Goal: Check status: Check status

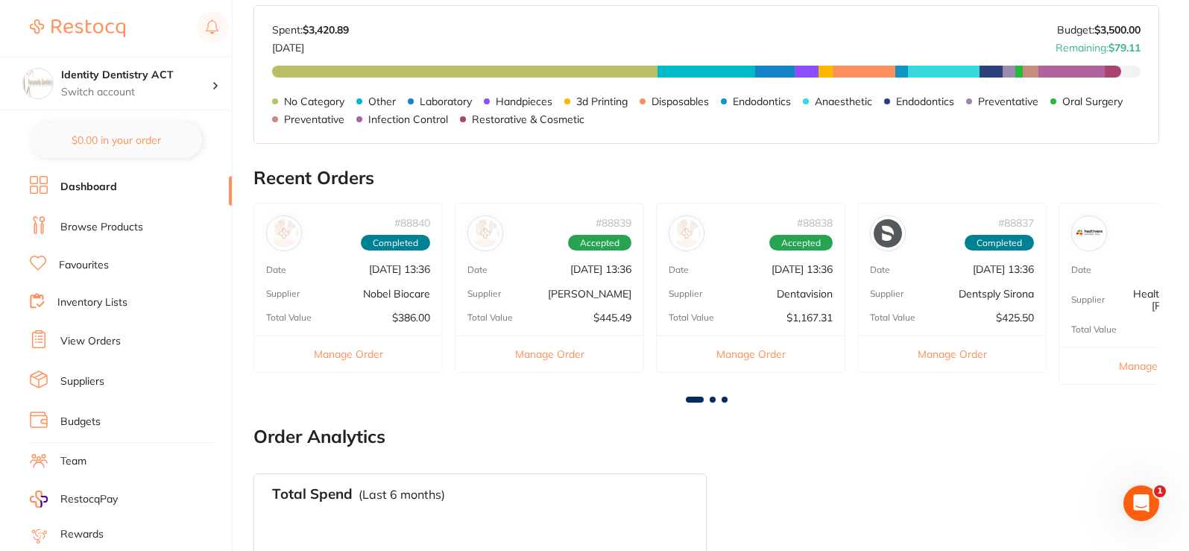
scroll to position [498, 0]
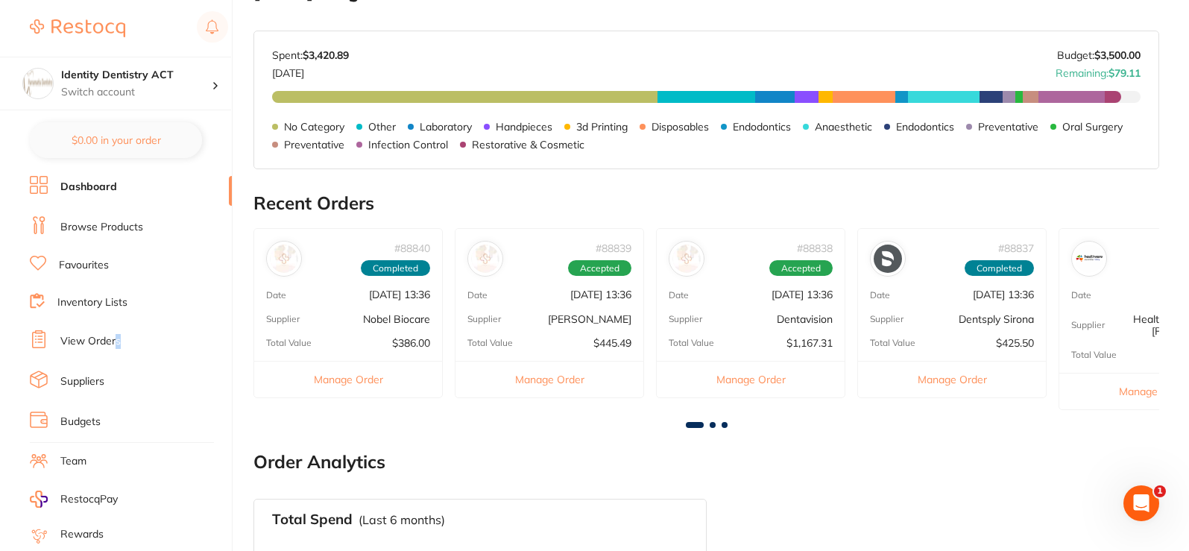
click at [118, 335] on link "View Orders" at bounding box center [90, 341] width 60 height 15
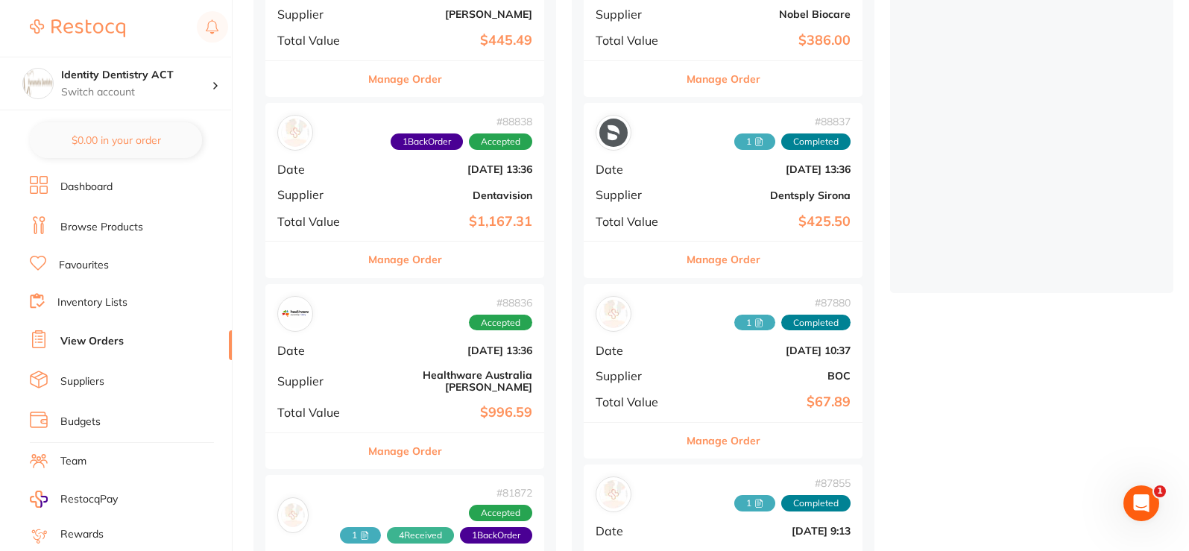
scroll to position [373, 0]
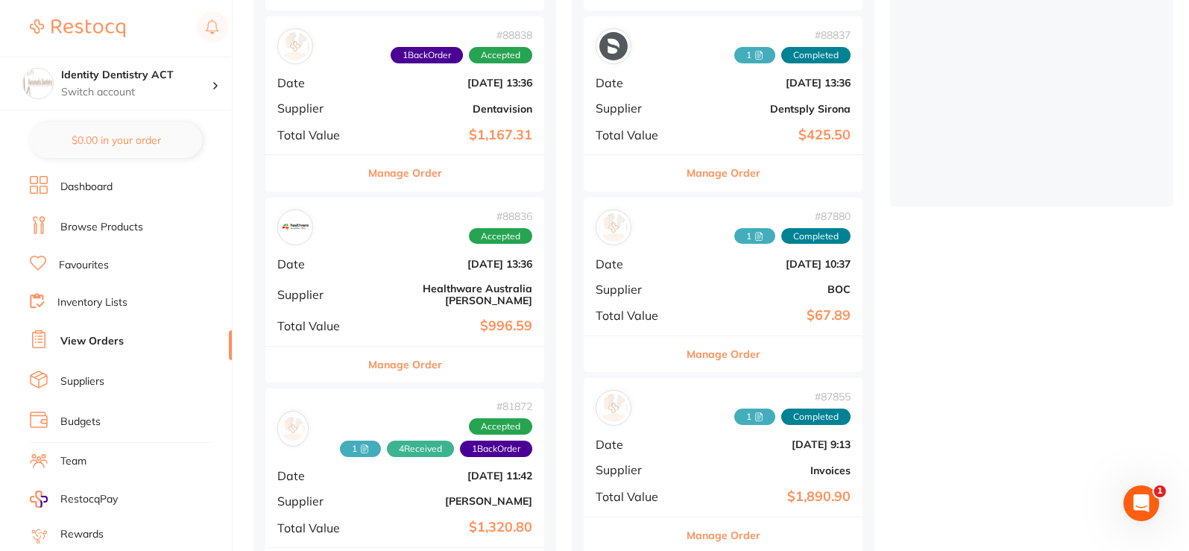
click at [441, 255] on div "# 88836 Accepted Date [DATE] 13:36 Supplier Healthware [GEOGRAPHIC_DATA] [PERSO…" at bounding box center [404, 272] width 279 height 148
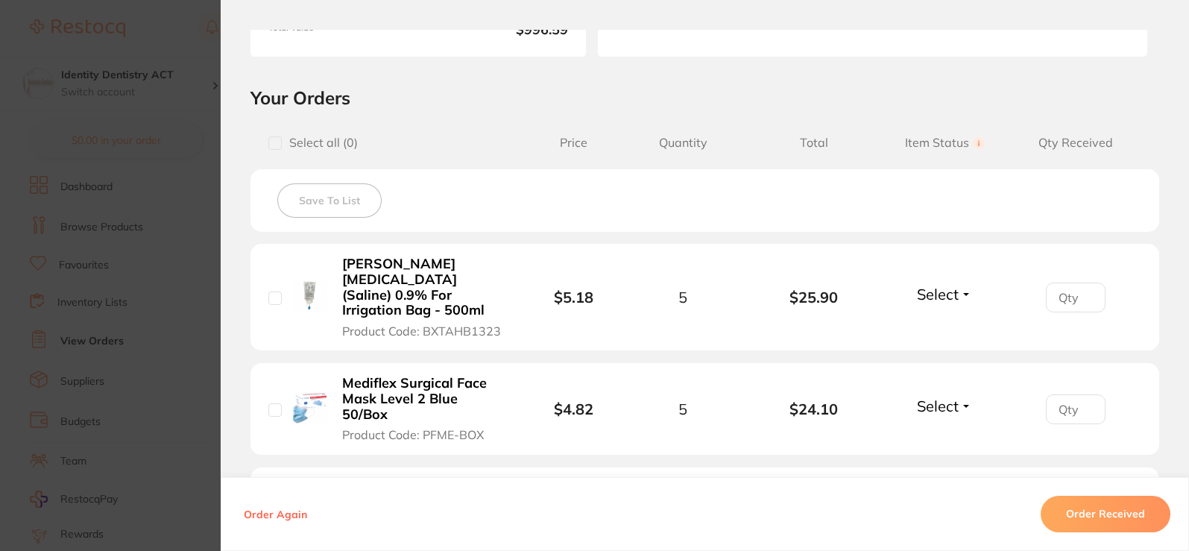
scroll to position [298, 0]
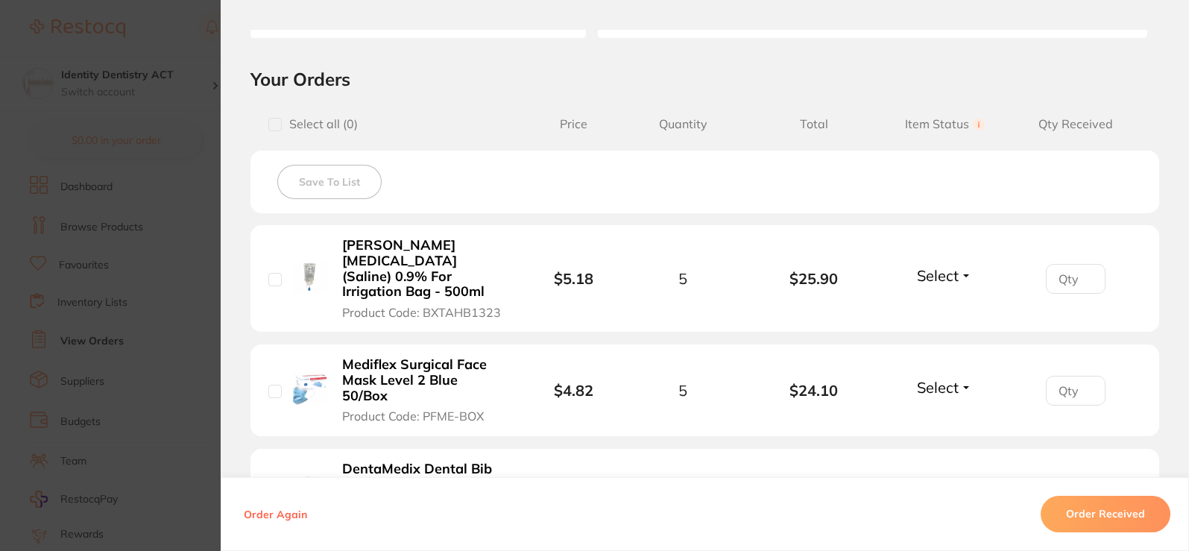
click at [917, 271] on span "Select" at bounding box center [938, 275] width 42 height 19
click at [931, 302] on span "Received" at bounding box center [945, 307] width 38 height 11
click at [917, 378] on span "Select" at bounding box center [938, 387] width 42 height 19
click at [932, 414] on span "Received" at bounding box center [945, 419] width 38 height 11
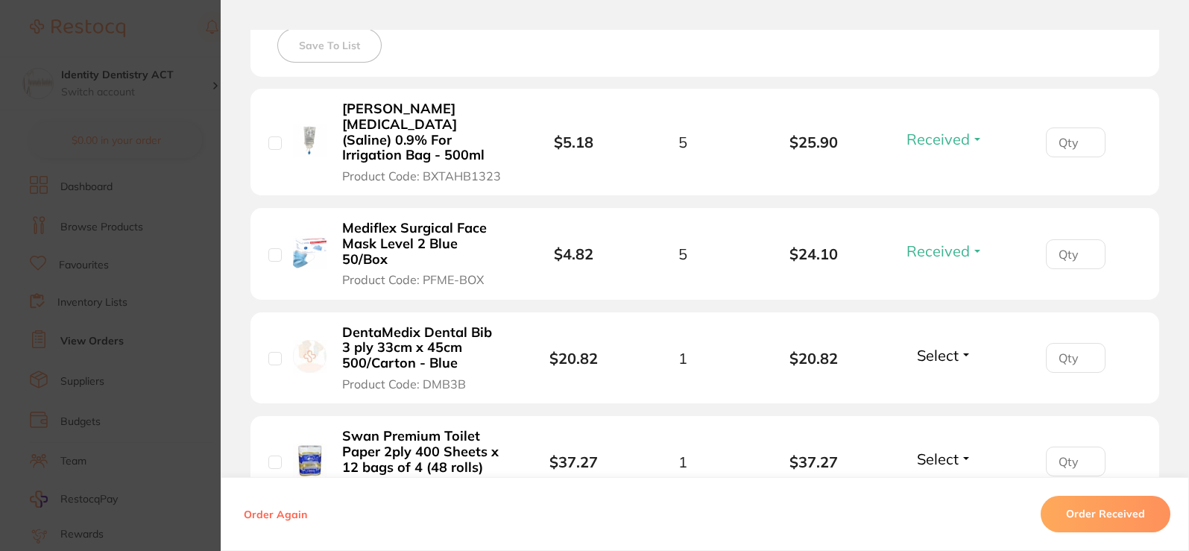
scroll to position [447, 0]
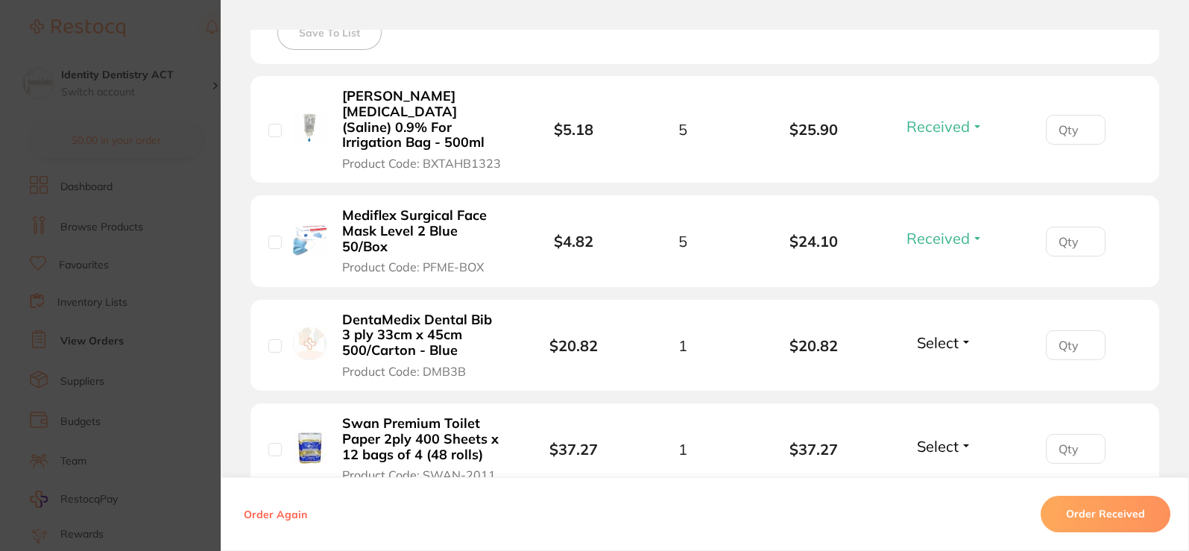
click at [937, 334] on span "Select" at bounding box center [938, 342] width 42 height 19
click at [933, 365] on button "Received" at bounding box center [945, 375] width 38 height 23
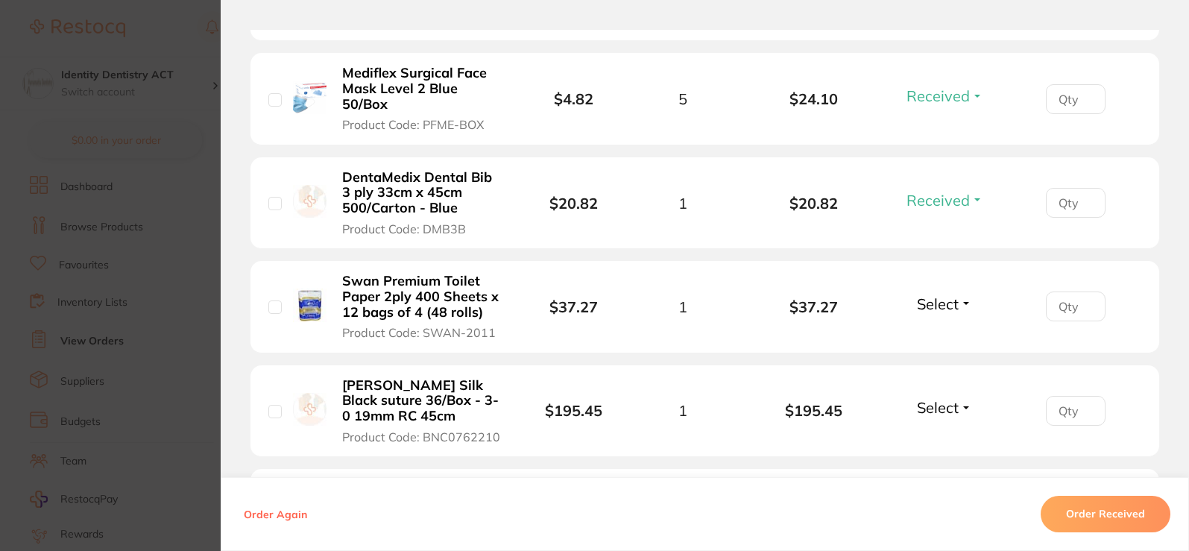
scroll to position [596, 0]
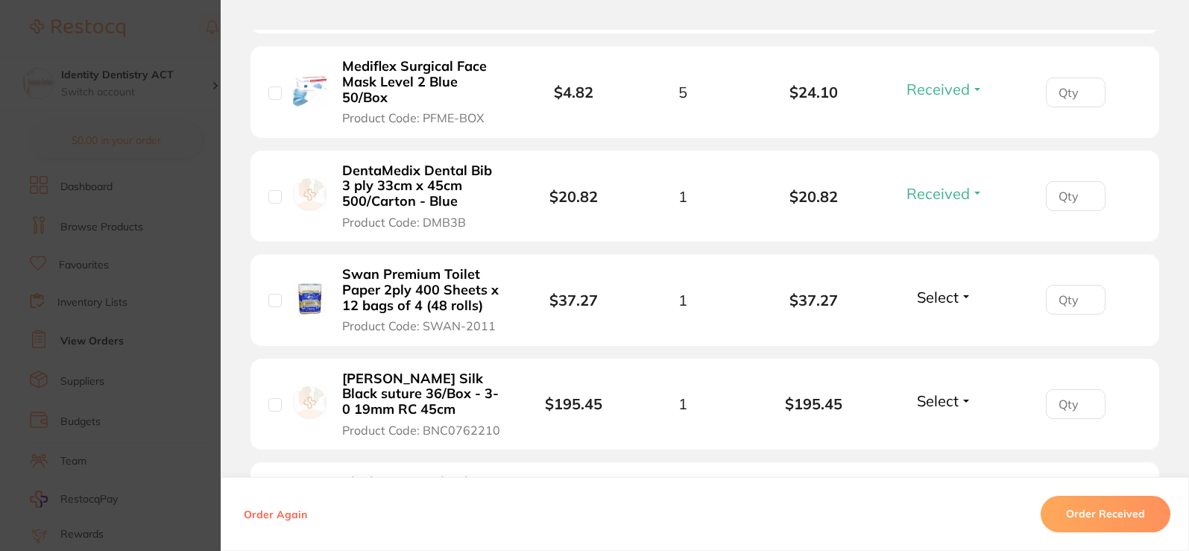
click at [937, 290] on span "Select" at bounding box center [938, 297] width 42 height 19
click at [942, 322] on button "Received" at bounding box center [945, 329] width 38 height 23
click at [955, 398] on div "Select Received Back Order" at bounding box center [944, 403] width 64 height 25
click at [950, 391] on span "Select" at bounding box center [938, 400] width 42 height 19
click at [938, 427] on span "Received" at bounding box center [945, 432] width 38 height 11
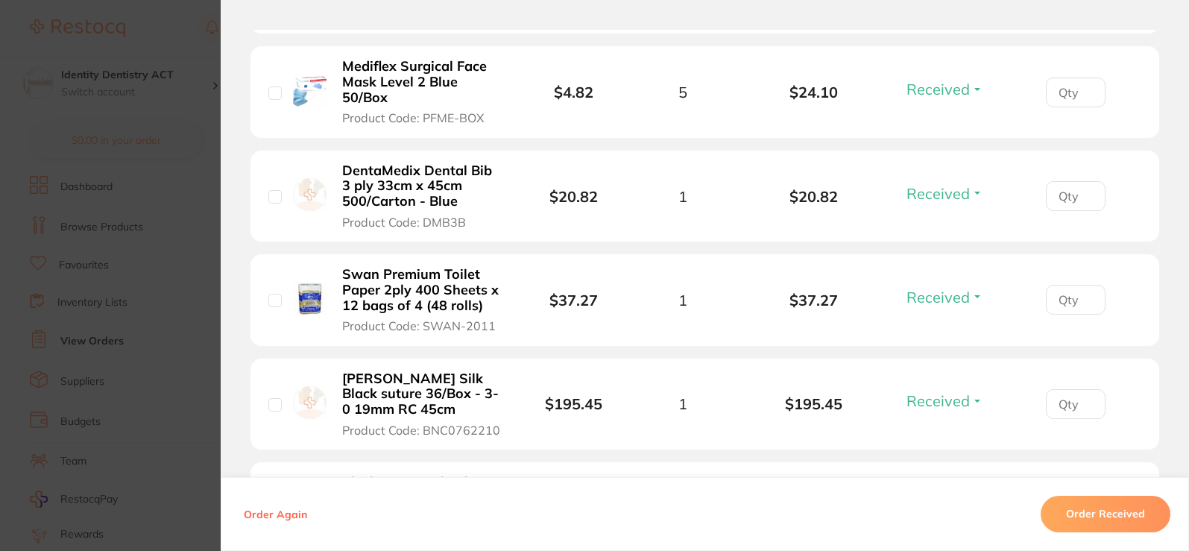
scroll to position [745, 0]
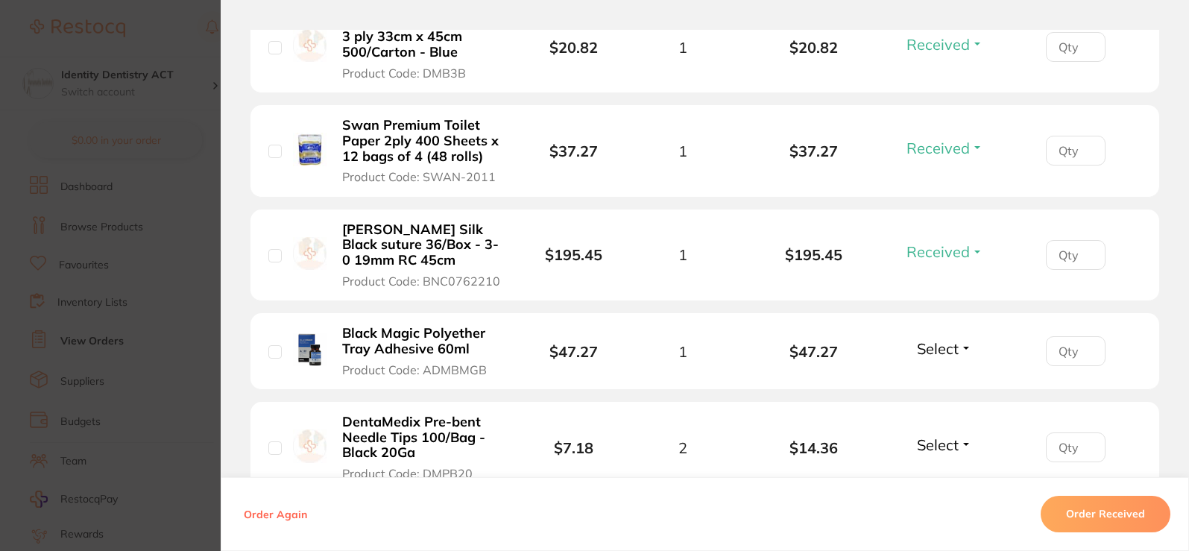
click at [936, 342] on div "Select Received Back Order" at bounding box center [944, 351] width 64 height 25
click at [938, 339] on span "Select" at bounding box center [938, 348] width 42 height 19
click at [941, 394] on button "Back Order" at bounding box center [944, 403] width 45 height 22
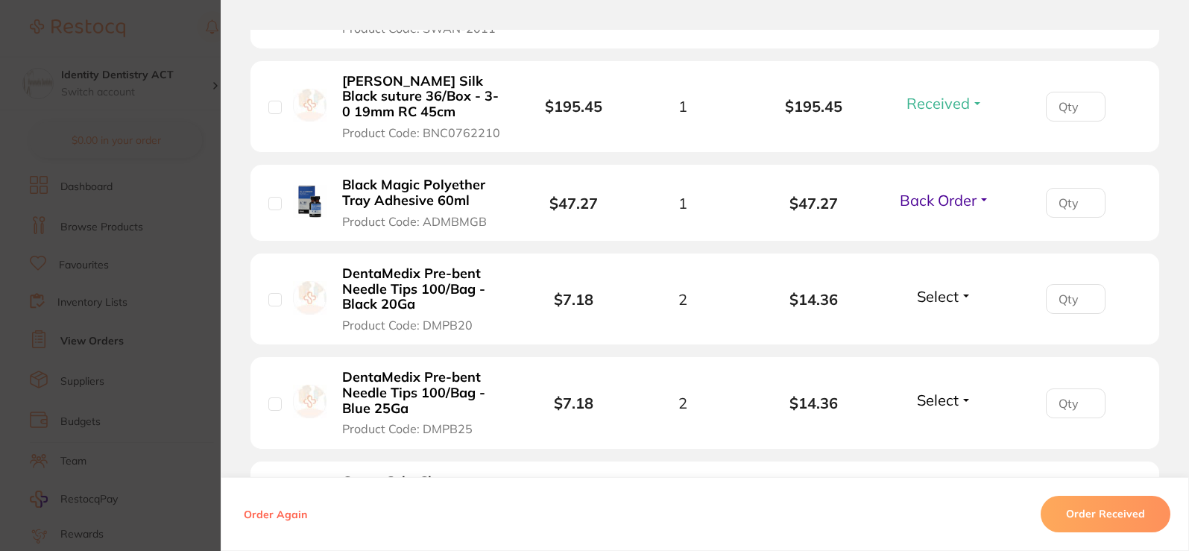
scroll to position [894, 0]
click at [922, 286] on span "Select" at bounding box center [938, 295] width 42 height 19
click at [927, 322] on span "Received" at bounding box center [945, 327] width 38 height 11
click at [939, 390] on span "Select" at bounding box center [938, 399] width 42 height 19
click at [944, 426] on span "Received" at bounding box center [945, 431] width 38 height 11
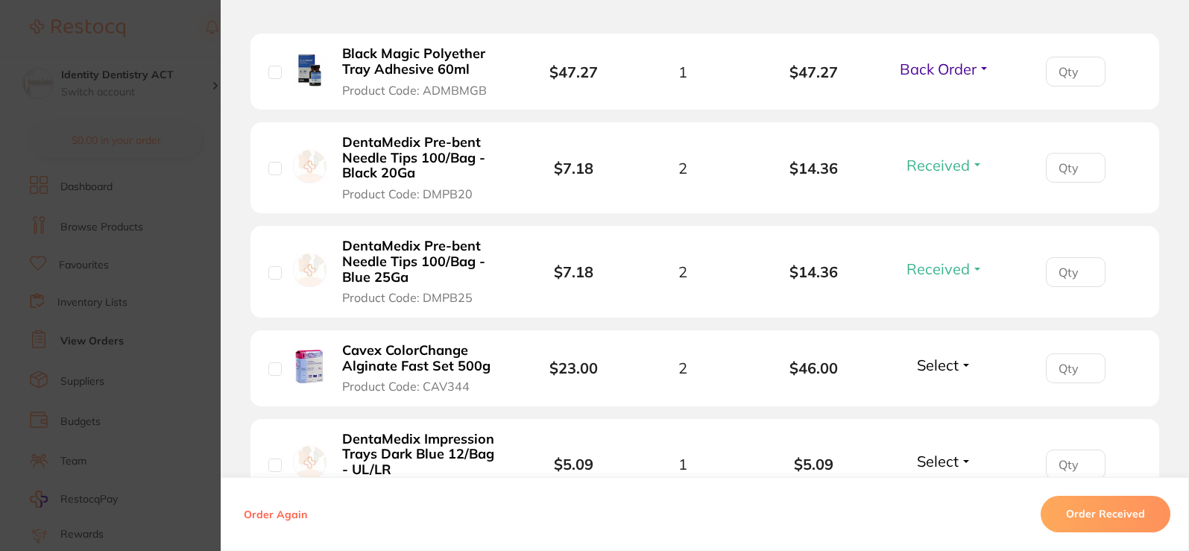
scroll to position [1044, 0]
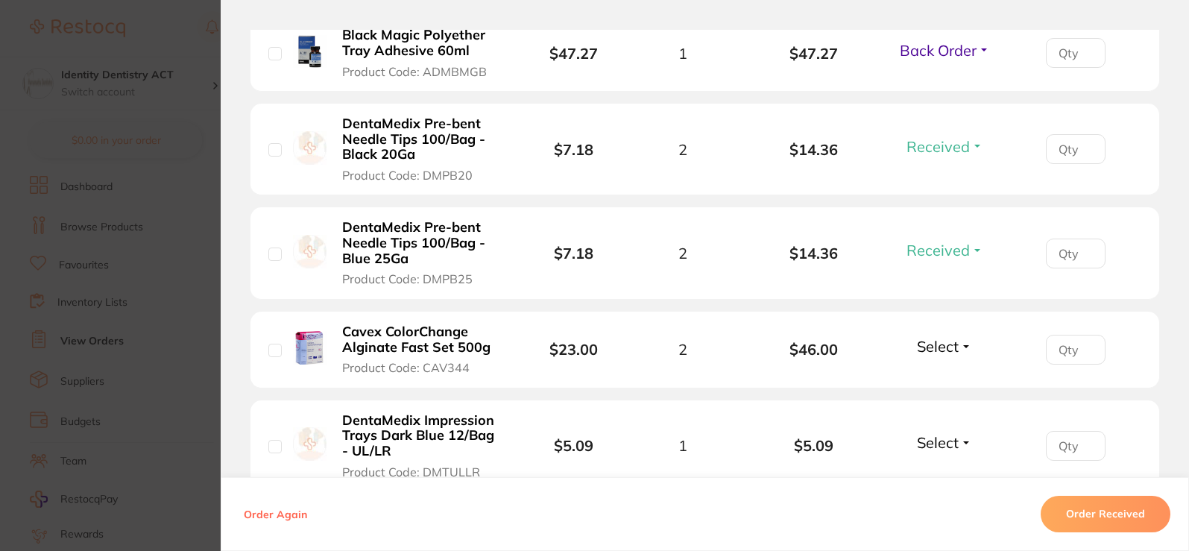
click at [920, 339] on span "Select" at bounding box center [938, 346] width 42 height 19
click at [929, 373] on span "Received" at bounding box center [945, 378] width 38 height 11
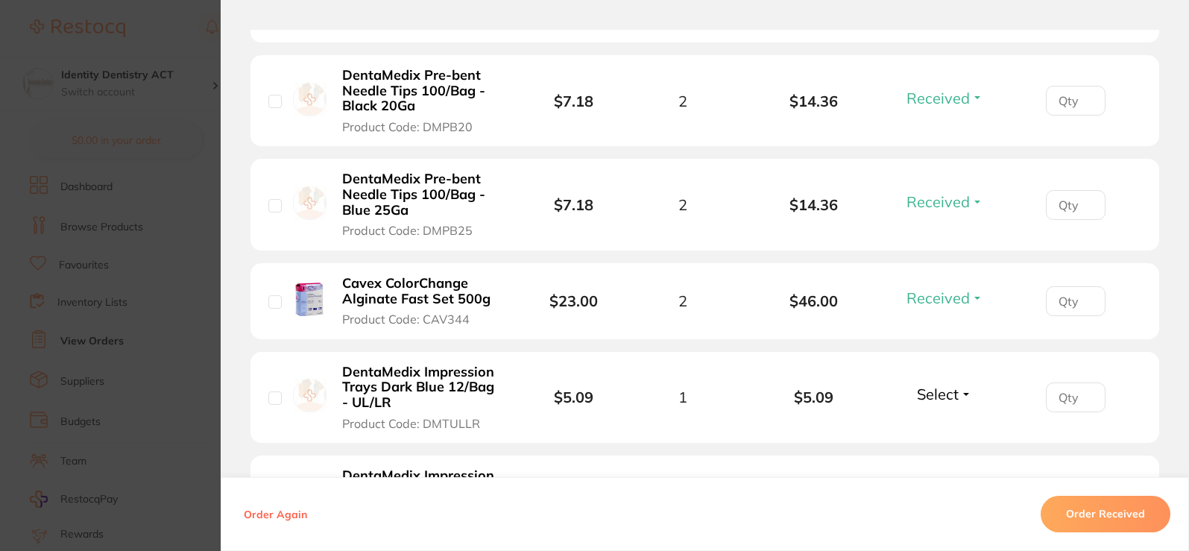
scroll to position [1118, 0]
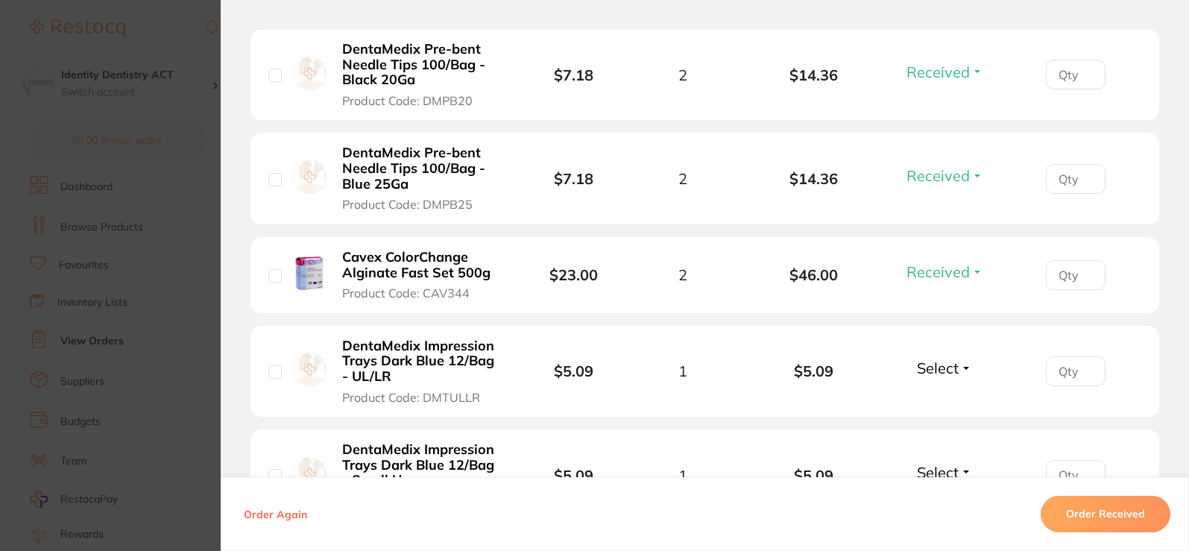
click at [929, 359] on span "Select" at bounding box center [938, 368] width 42 height 19
click at [928, 394] on span "Received" at bounding box center [945, 399] width 38 height 11
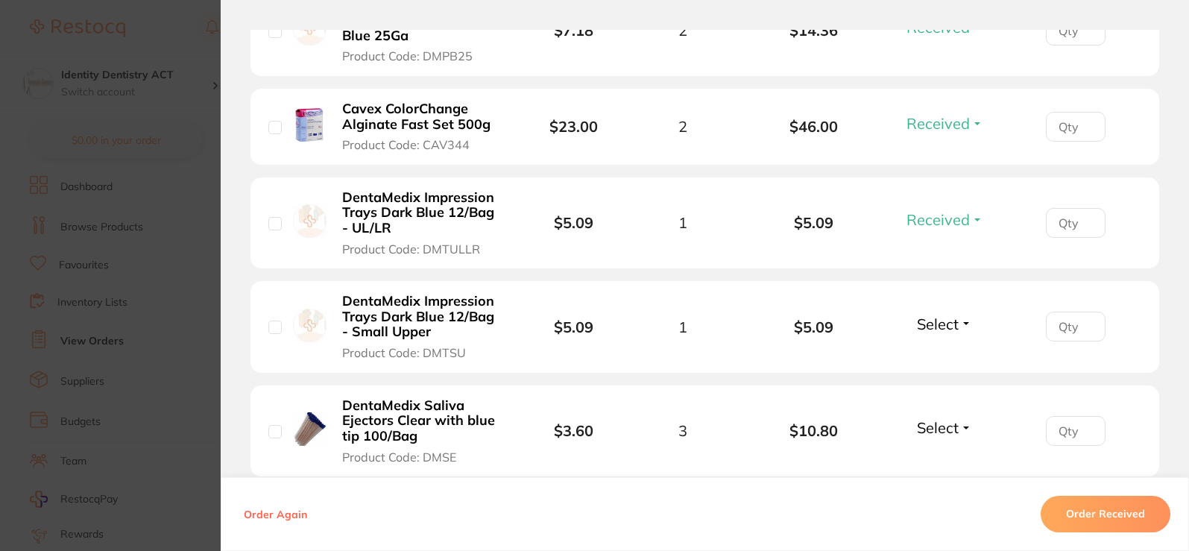
scroll to position [1267, 0]
click at [938, 315] on span "Select" at bounding box center [938, 323] width 42 height 19
click at [941, 350] on span "Received" at bounding box center [945, 355] width 38 height 11
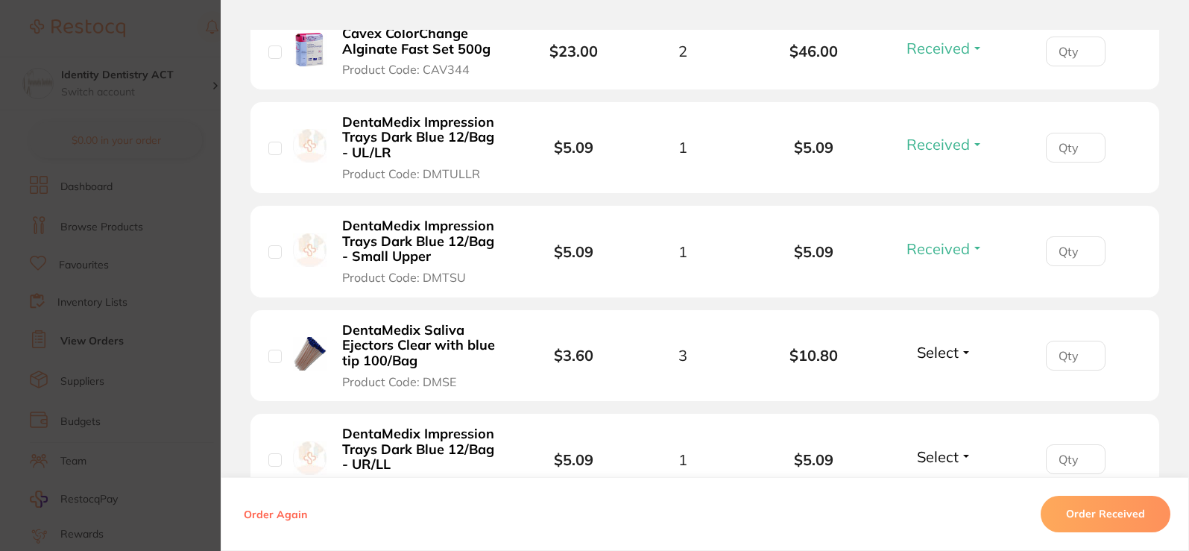
click at [941, 343] on span "Select" at bounding box center [938, 352] width 42 height 19
click at [938, 343] on span "Select" at bounding box center [938, 352] width 42 height 19
click at [935, 379] on span "Received" at bounding box center [945, 384] width 38 height 11
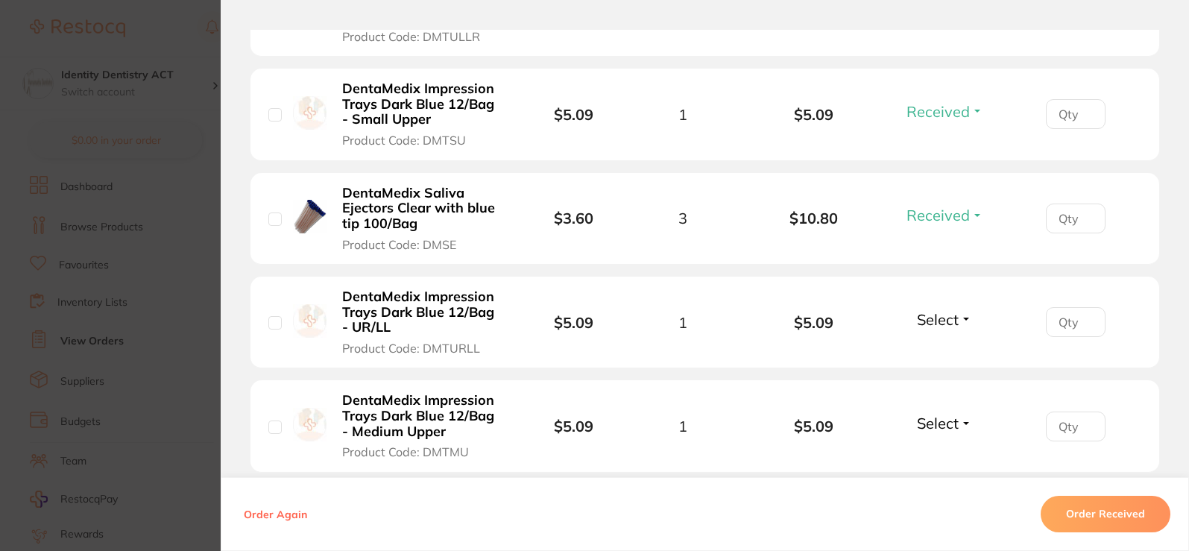
scroll to position [1491, 0]
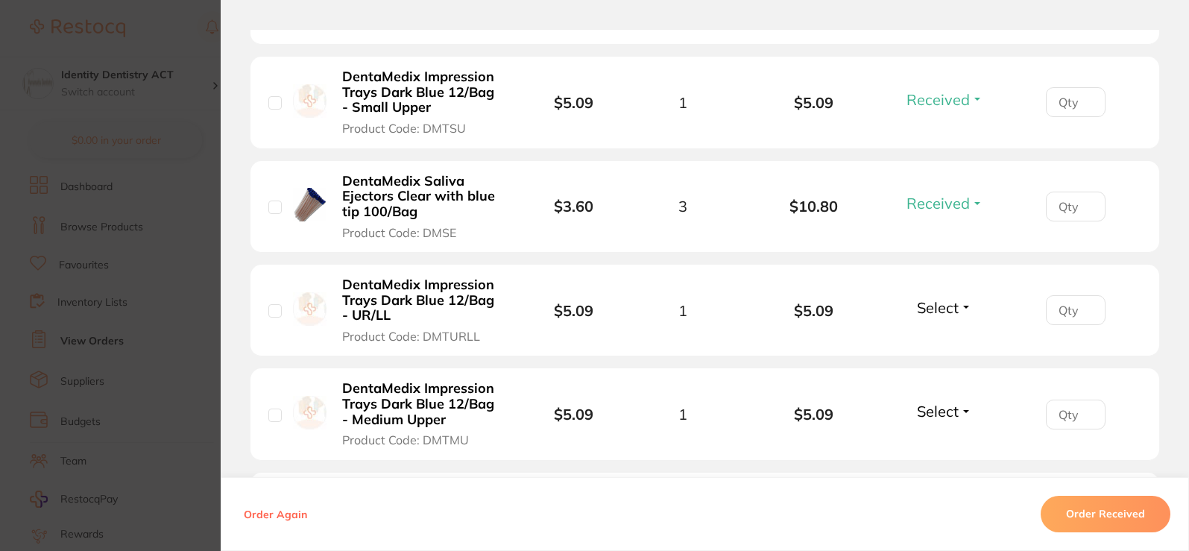
click at [937, 298] on span "Select" at bounding box center [938, 307] width 42 height 19
click at [943, 334] on span "Received" at bounding box center [945, 339] width 38 height 11
click at [947, 402] on span "Select" at bounding box center [938, 411] width 42 height 19
click at [949, 438] on span "Received" at bounding box center [945, 443] width 38 height 11
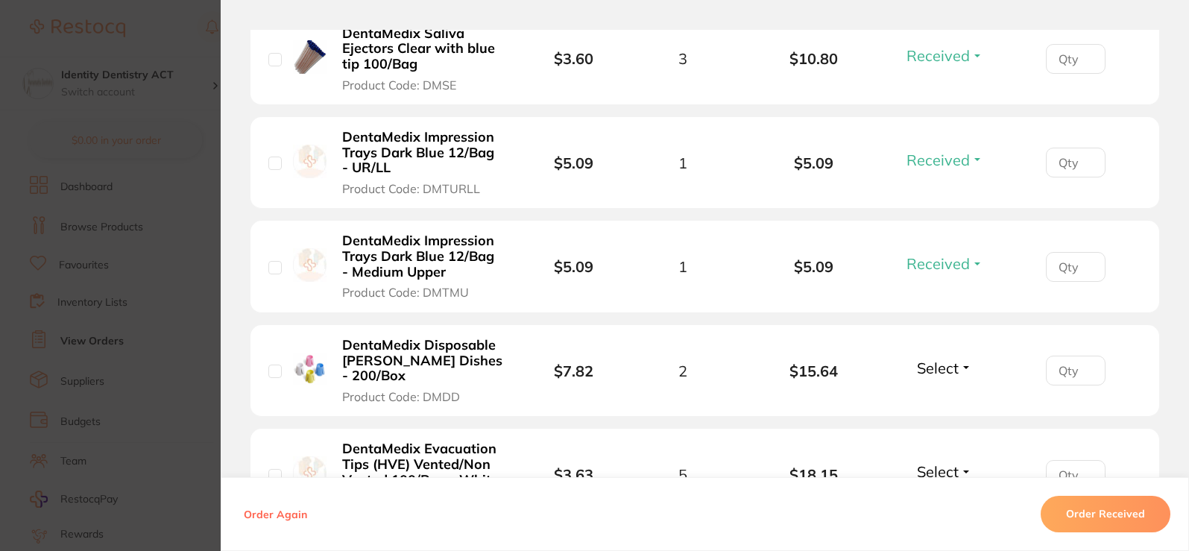
scroll to position [1640, 0]
click at [939, 357] on span "Select" at bounding box center [938, 366] width 42 height 19
click at [931, 393] on span "Received" at bounding box center [945, 398] width 38 height 11
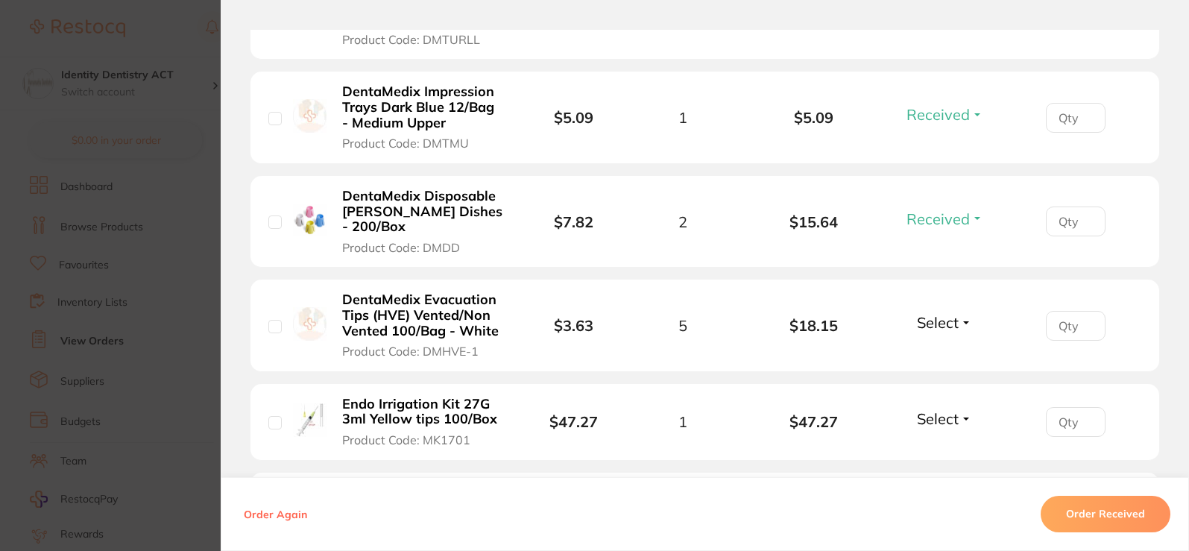
scroll to position [1789, 0]
click at [928, 312] on span "Select" at bounding box center [938, 321] width 42 height 19
click at [933, 347] on span "Received" at bounding box center [945, 352] width 38 height 11
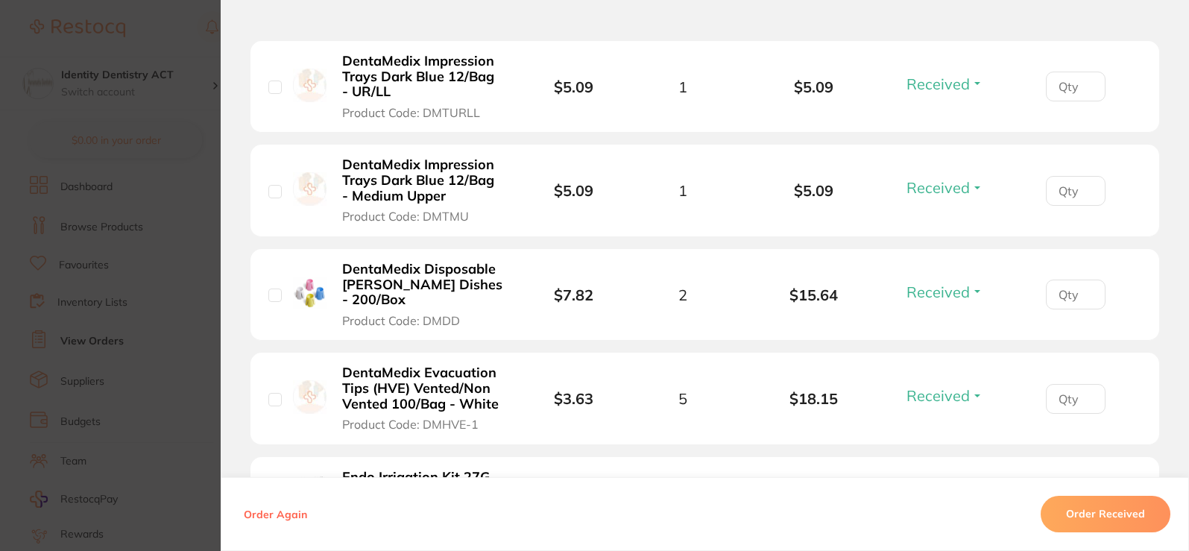
scroll to position [2013, 0]
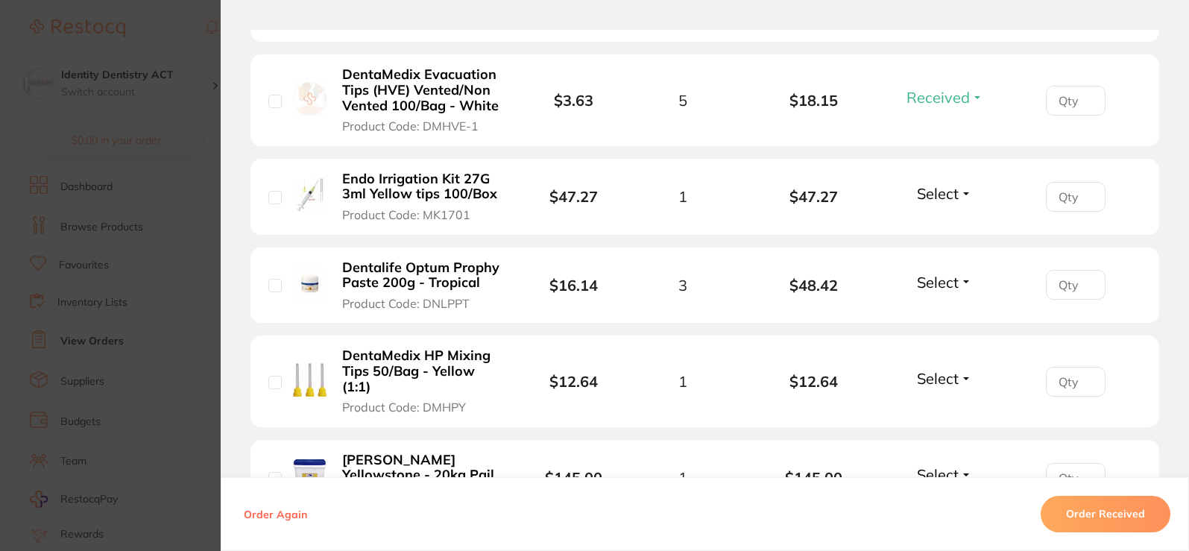
click at [960, 184] on button "Select" at bounding box center [944, 193] width 64 height 19
click at [955, 220] on span "Received" at bounding box center [945, 225] width 38 height 11
click at [960, 273] on button "Select" at bounding box center [944, 282] width 64 height 19
click at [951, 309] on span "Received" at bounding box center [945, 314] width 38 height 11
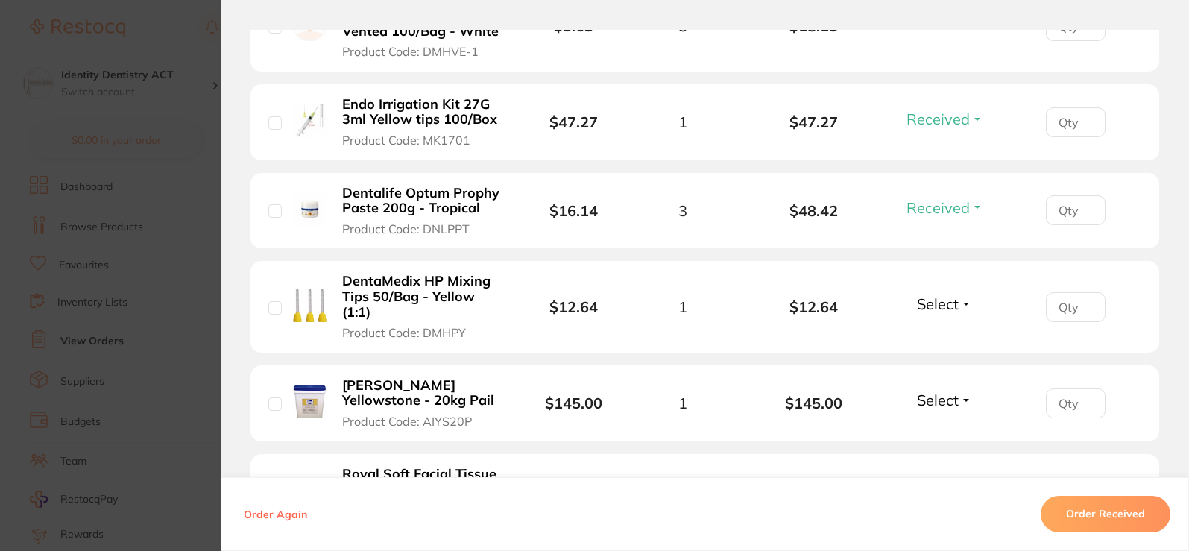
click at [942, 294] on span "Select" at bounding box center [938, 303] width 42 height 19
click at [936, 330] on span "Received" at bounding box center [945, 335] width 38 height 11
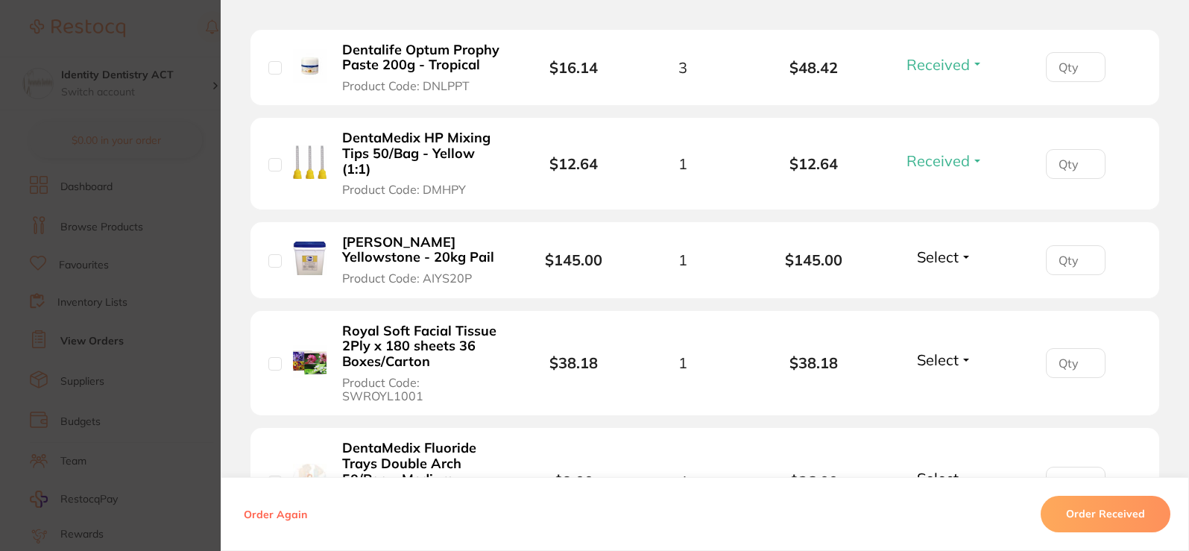
scroll to position [2236, 0]
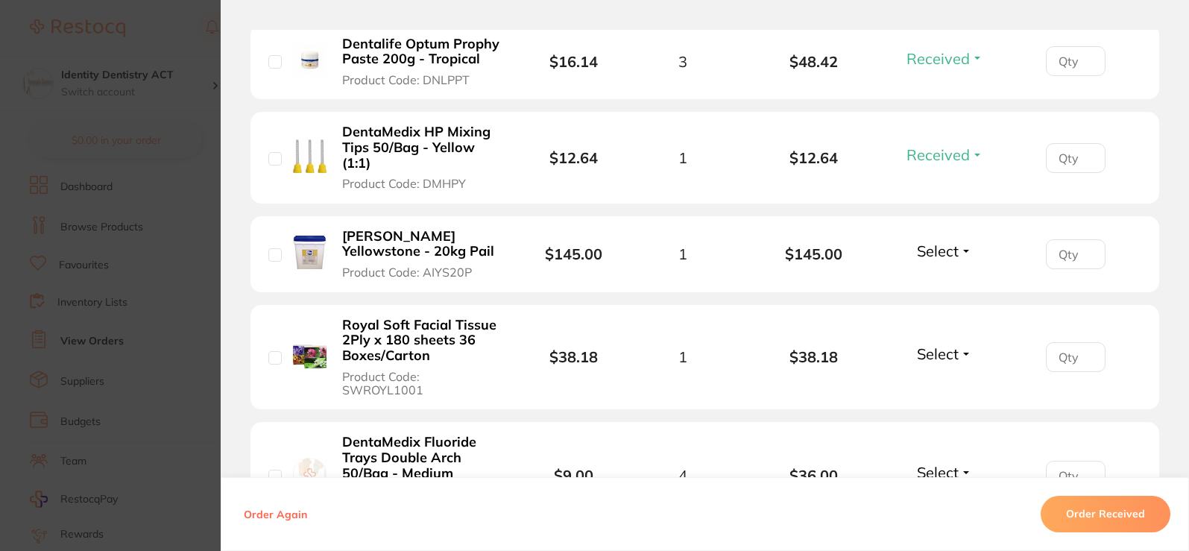
click at [928, 242] on span "Select" at bounding box center [938, 251] width 42 height 19
click at [927, 277] on span "Received" at bounding box center [945, 282] width 38 height 11
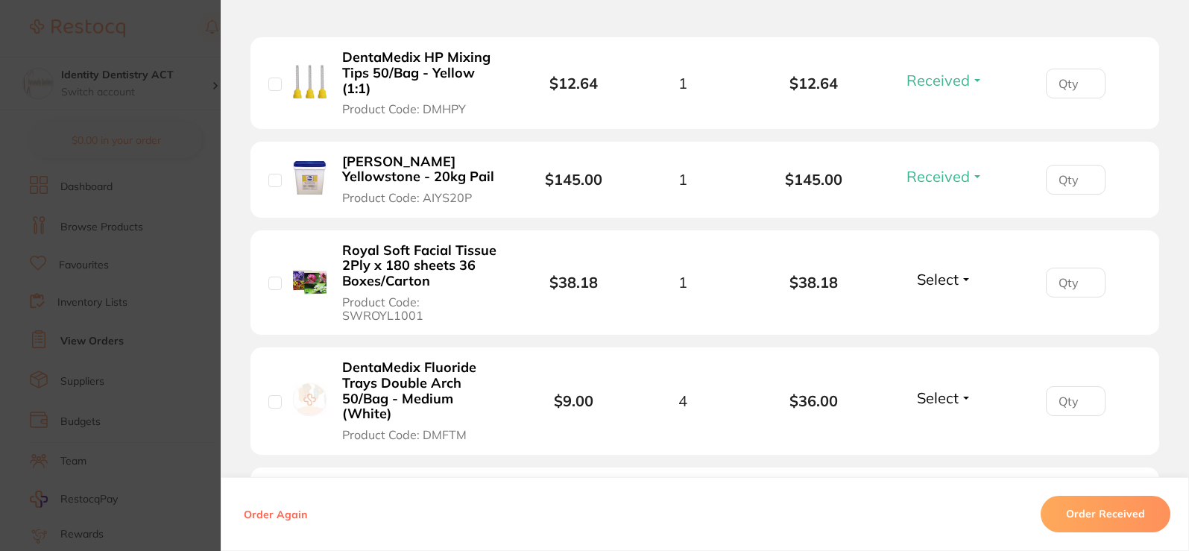
click at [937, 270] on span "Select" at bounding box center [938, 279] width 42 height 19
click at [942, 306] on span "Received" at bounding box center [945, 311] width 38 height 11
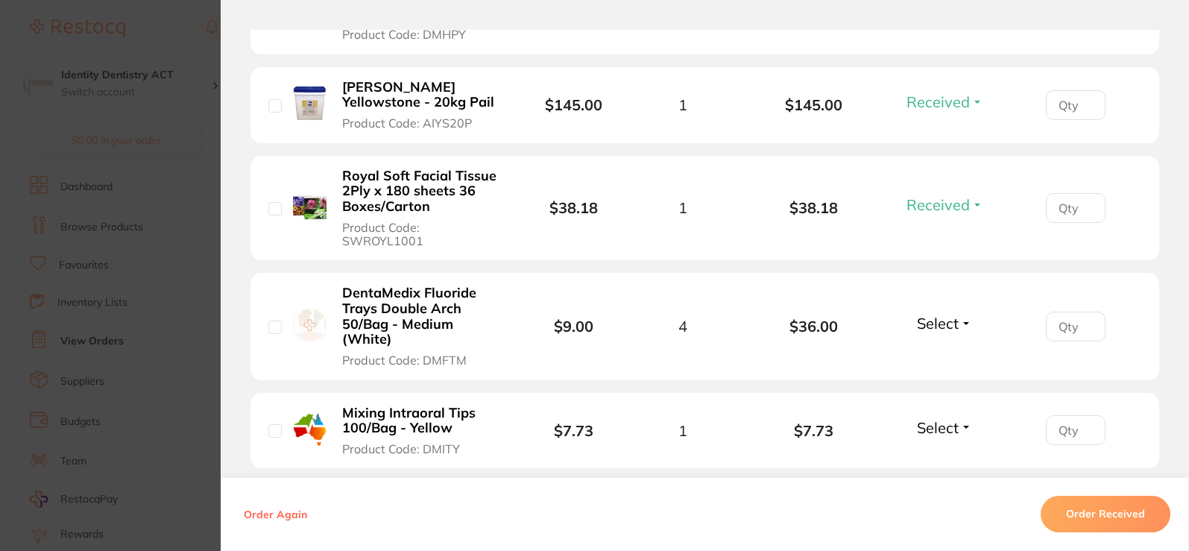
click at [940, 314] on span "Select" at bounding box center [938, 323] width 42 height 19
click at [936, 350] on span "Received" at bounding box center [945, 355] width 38 height 11
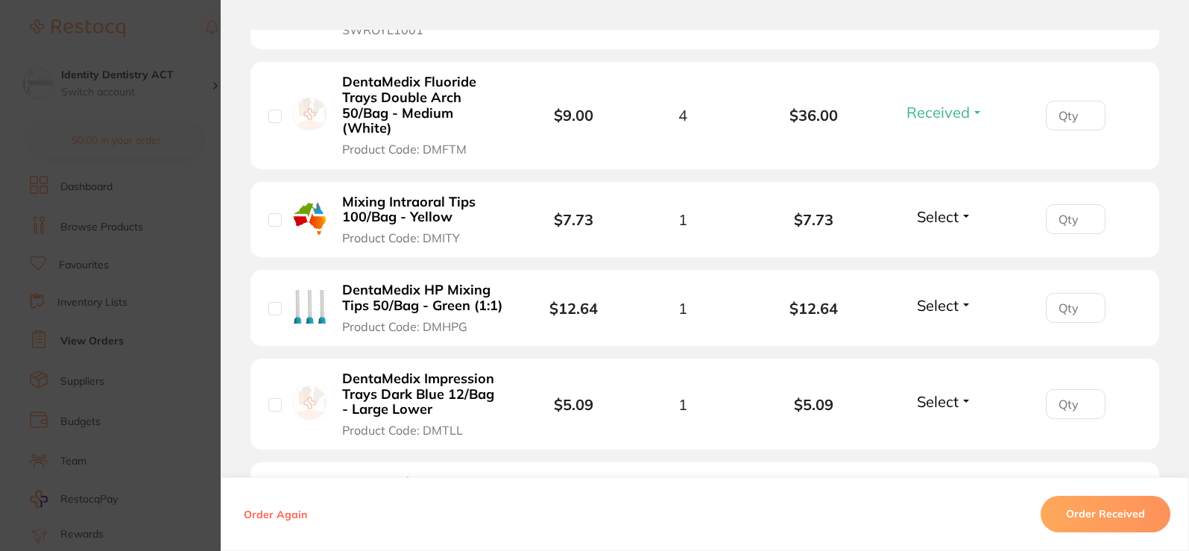
scroll to position [2609, 0]
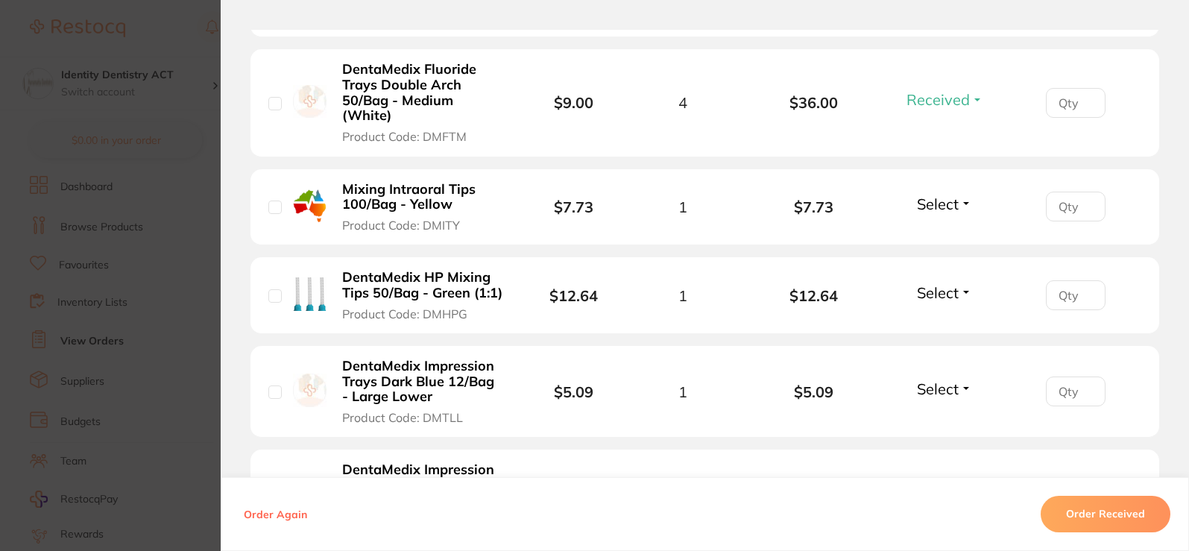
click at [941, 195] on span "Select" at bounding box center [938, 204] width 42 height 19
click at [944, 225] on button "Received" at bounding box center [945, 236] width 38 height 23
click at [949, 283] on span "Select" at bounding box center [938, 292] width 42 height 19
click at [953, 319] on span "Received" at bounding box center [945, 324] width 38 height 11
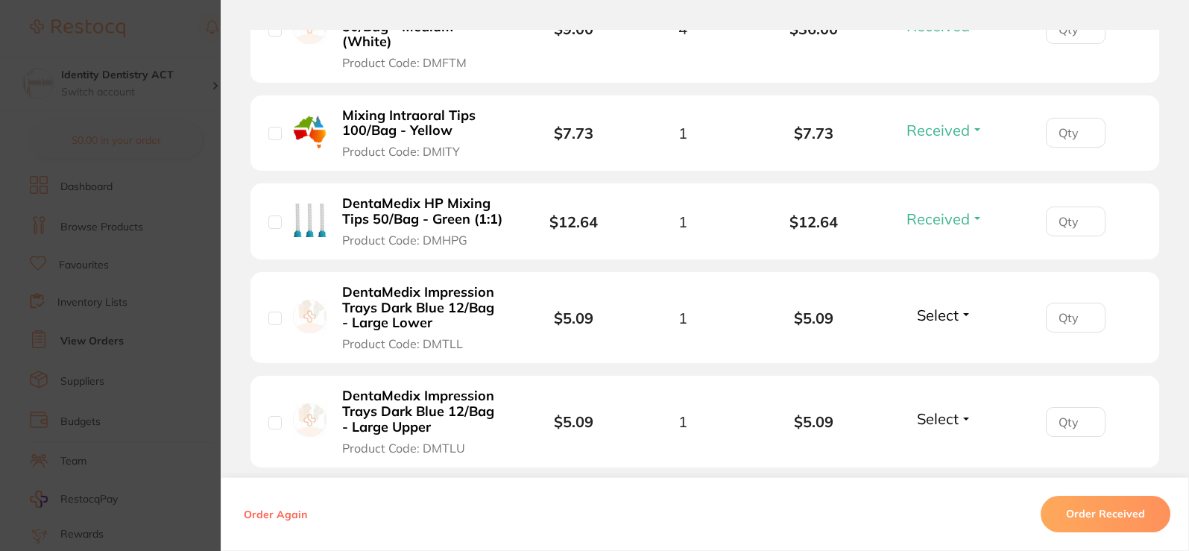
scroll to position [2683, 0]
click at [950, 305] on span "Select" at bounding box center [938, 314] width 42 height 19
click at [950, 341] on span "Received" at bounding box center [945, 346] width 38 height 11
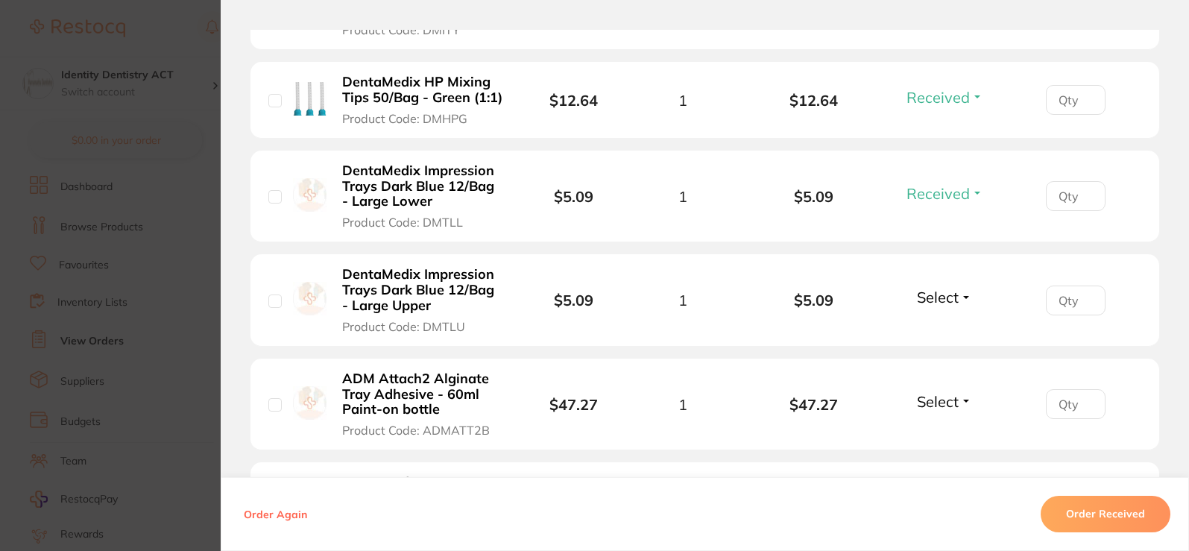
scroll to position [2832, 0]
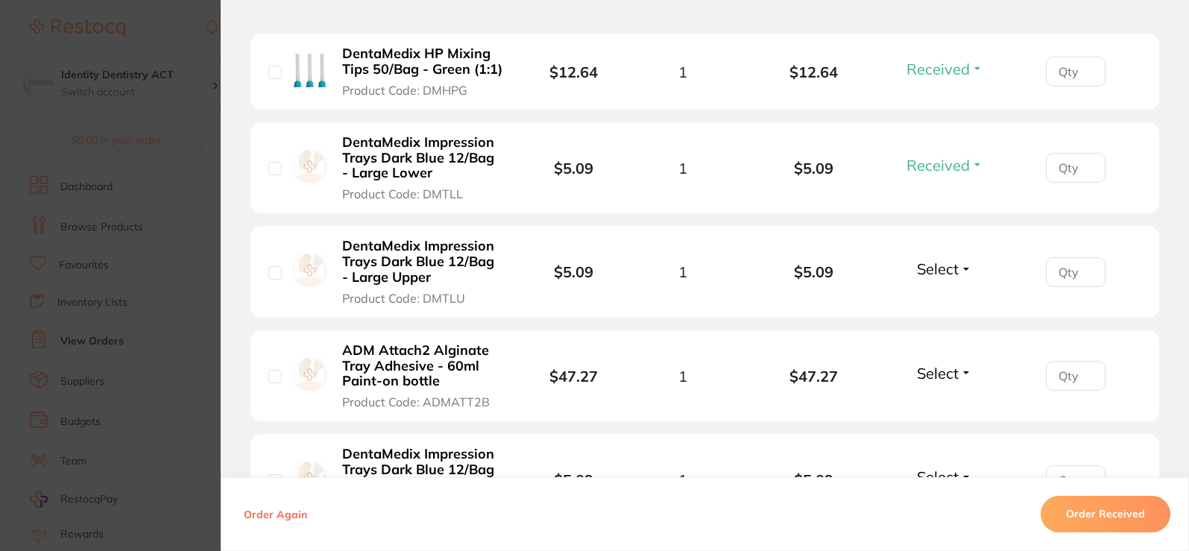
click at [950, 259] on span "Select" at bounding box center [938, 268] width 42 height 19
click at [945, 295] on span "Received" at bounding box center [945, 300] width 38 height 11
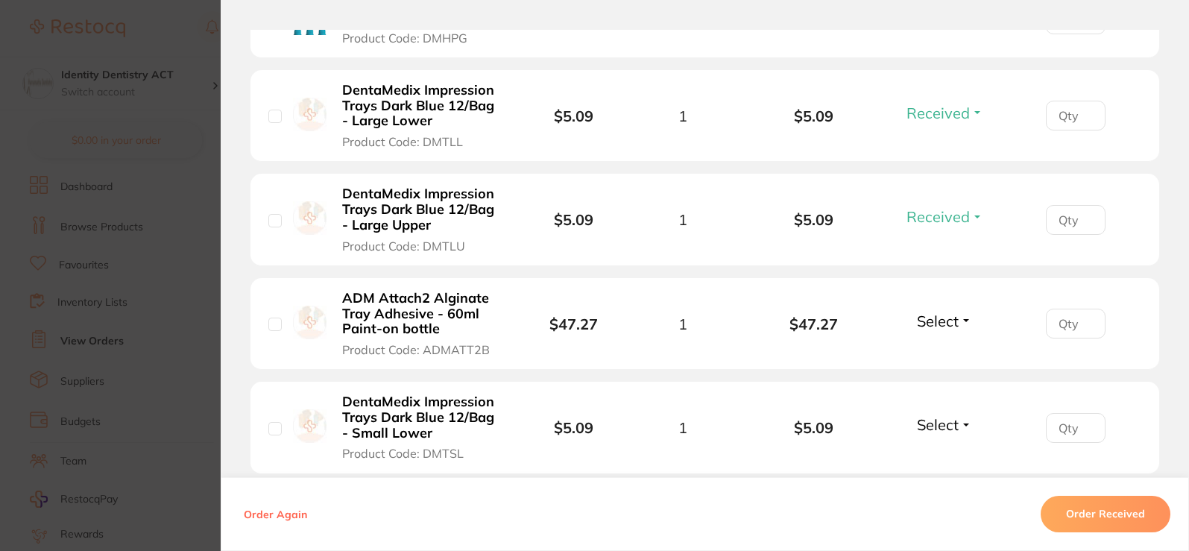
scroll to position [2907, 0]
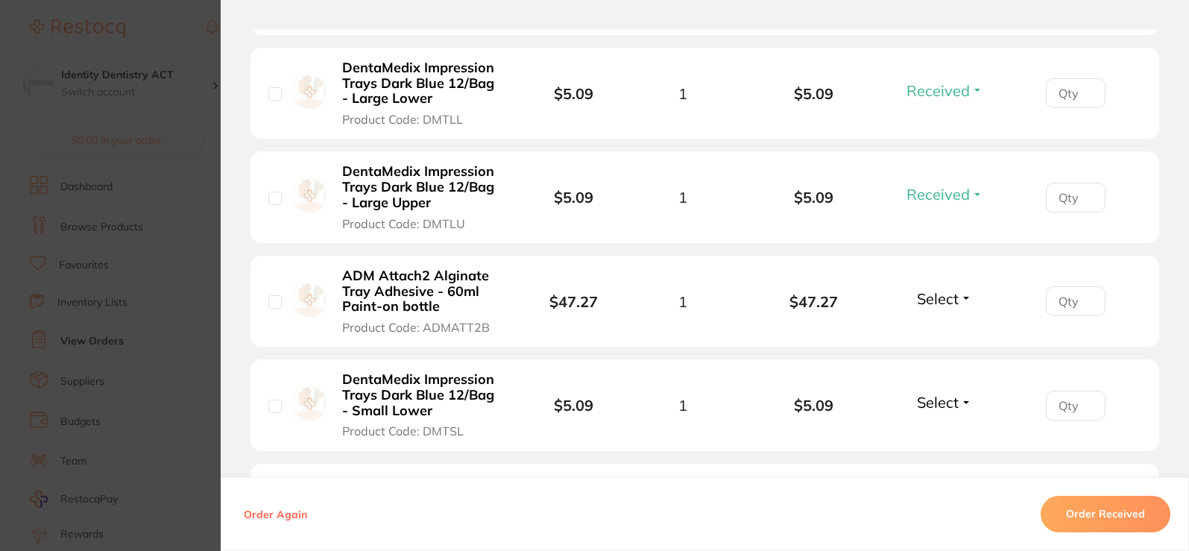
click at [945, 289] on span "Select" at bounding box center [938, 298] width 42 height 19
click at [944, 325] on span "Received" at bounding box center [945, 330] width 38 height 11
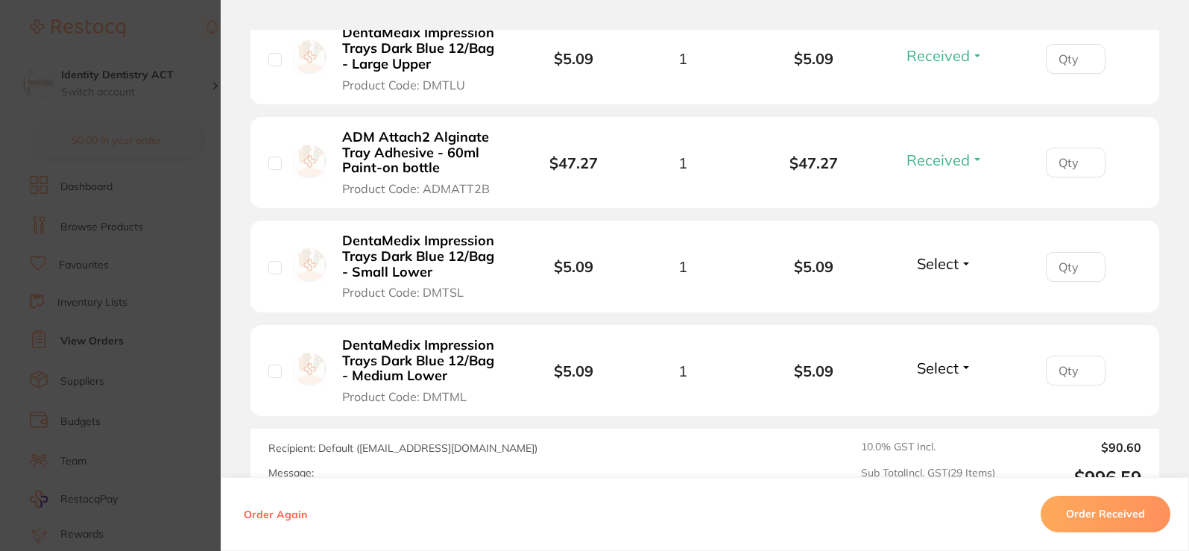
scroll to position [3056, 0]
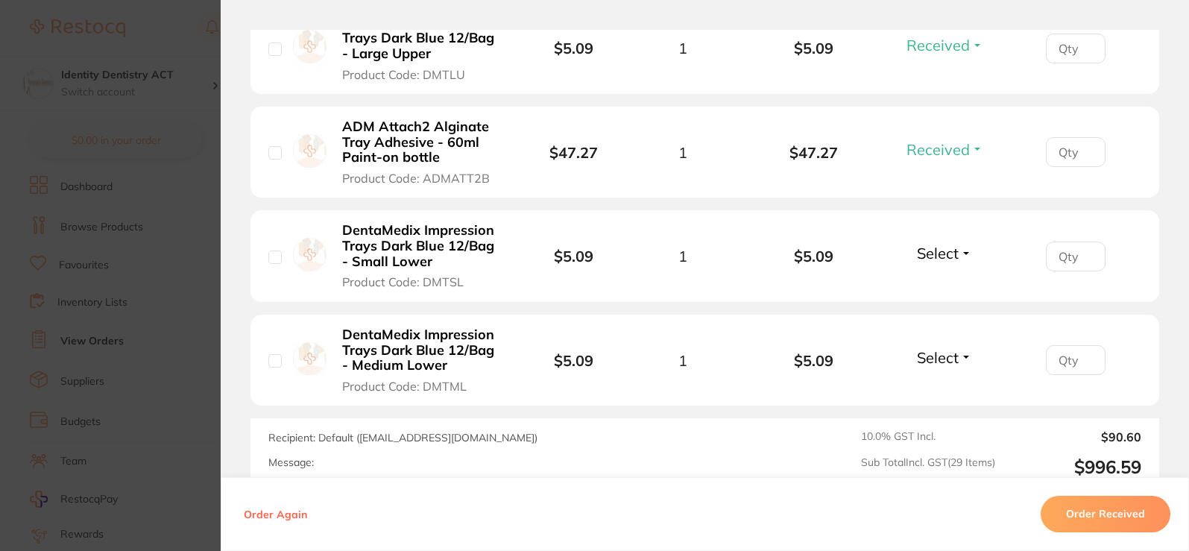
click at [938, 244] on span "Select" at bounding box center [938, 253] width 42 height 19
click at [943, 280] on span "Received" at bounding box center [945, 285] width 38 height 11
click at [945, 348] on span "Select" at bounding box center [938, 357] width 42 height 19
click at [944, 379] on button "Received" at bounding box center [945, 390] width 38 height 23
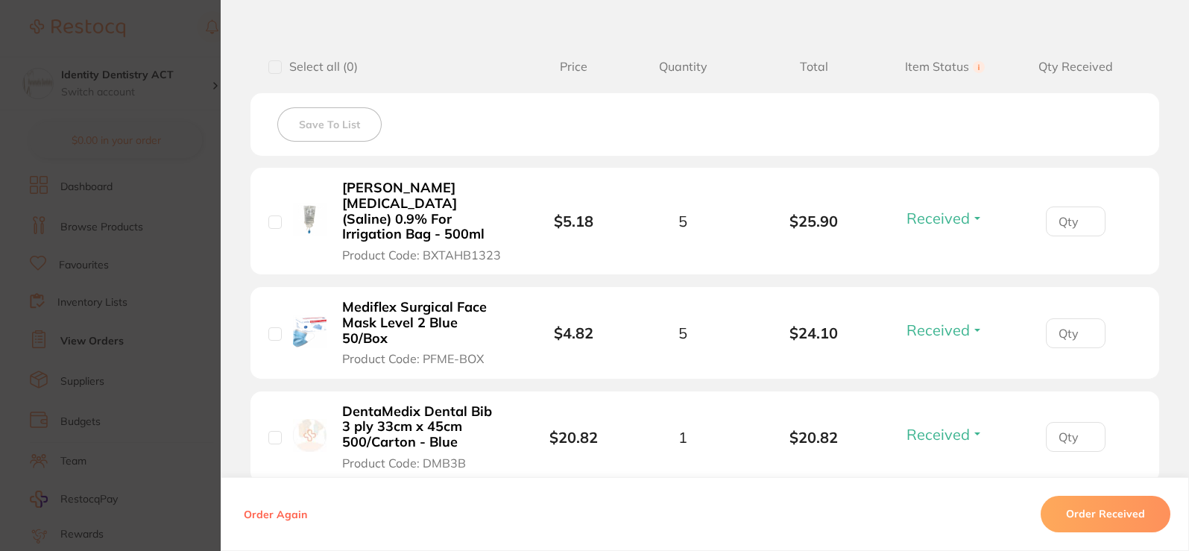
scroll to position [0, 0]
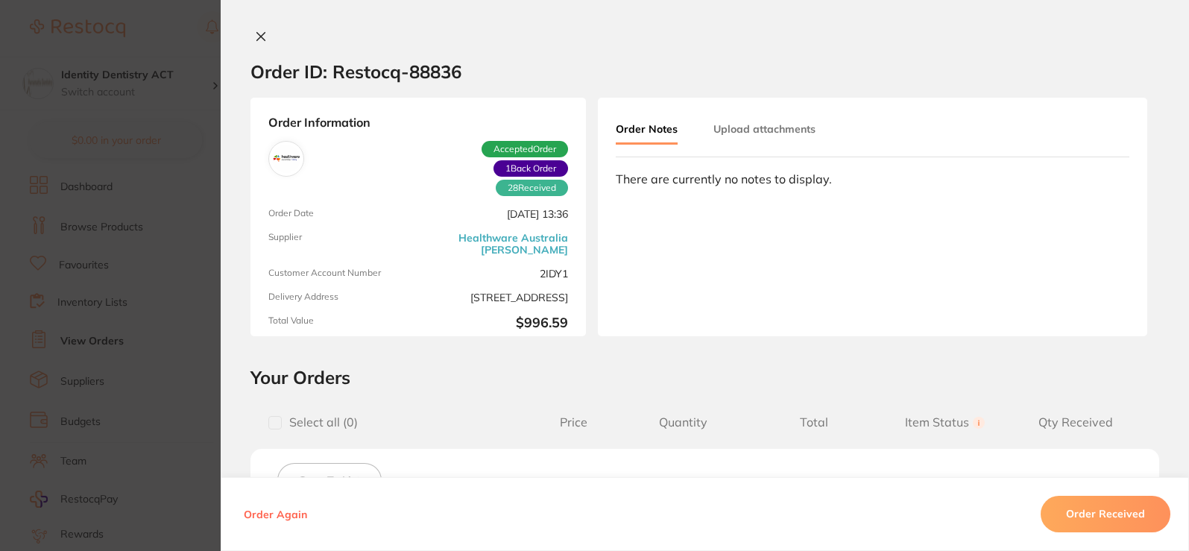
click at [722, 131] on button "Upload attachments" at bounding box center [764, 129] width 102 height 27
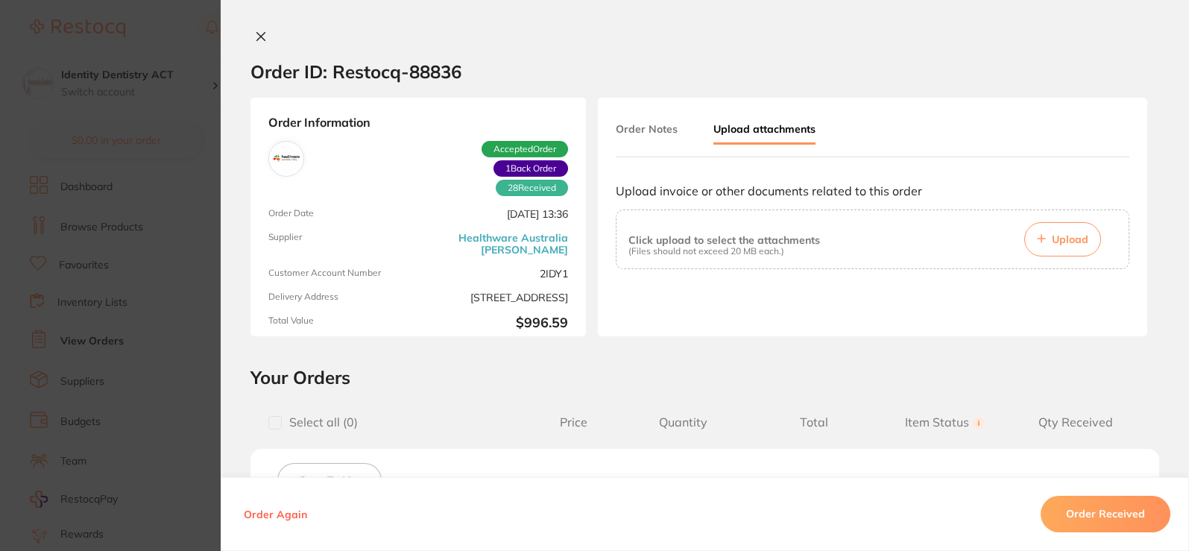
click at [1045, 234] on button "Upload" at bounding box center [1062, 239] width 77 height 34
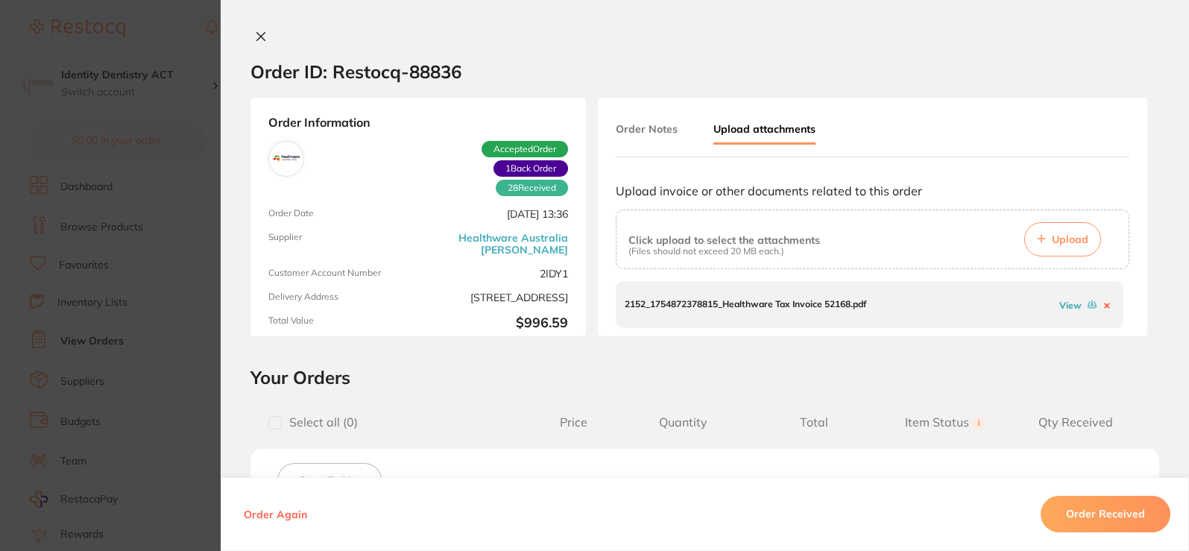
click at [256, 37] on icon at bounding box center [261, 37] width 12 height 12
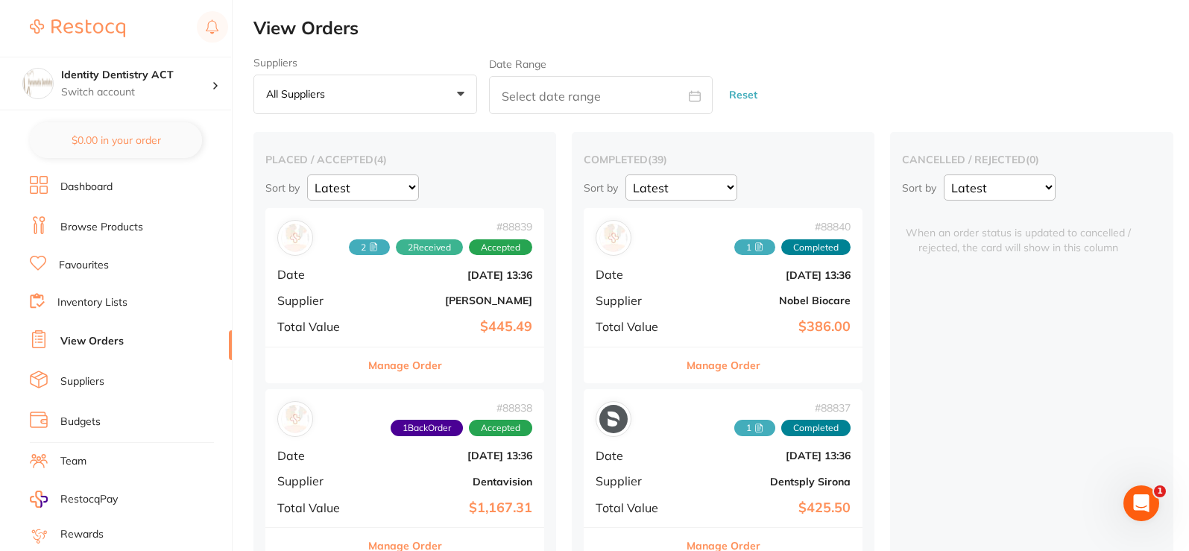
click at [101, 181] on link "Dashboard" at bounding box center [86, 187] width 52 height 15
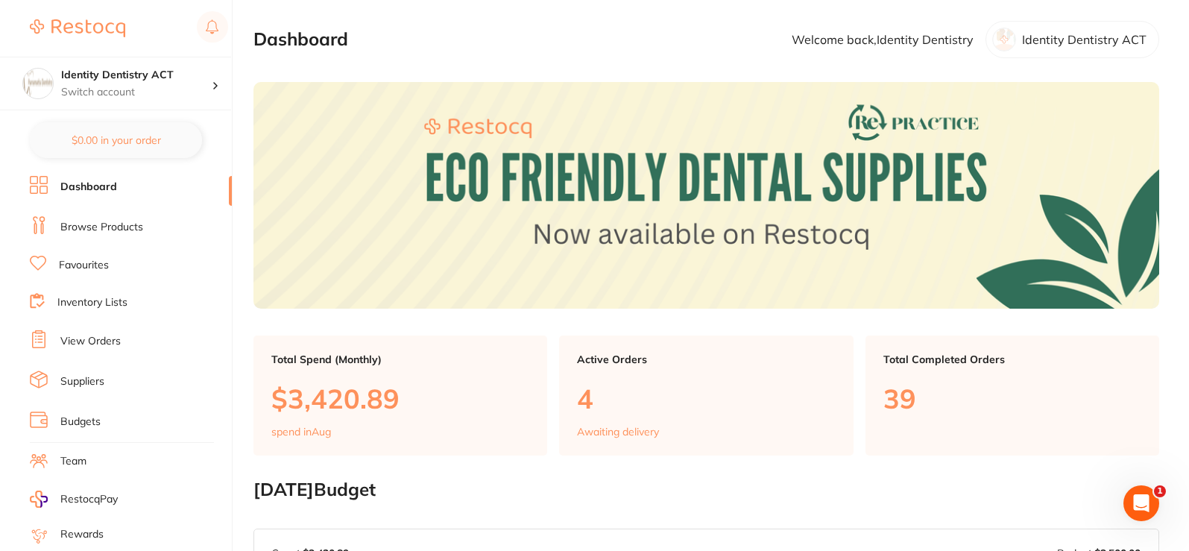
click at [78, 228] on link "Browse Products" at bounding box center [101, 227] width 83 height 15
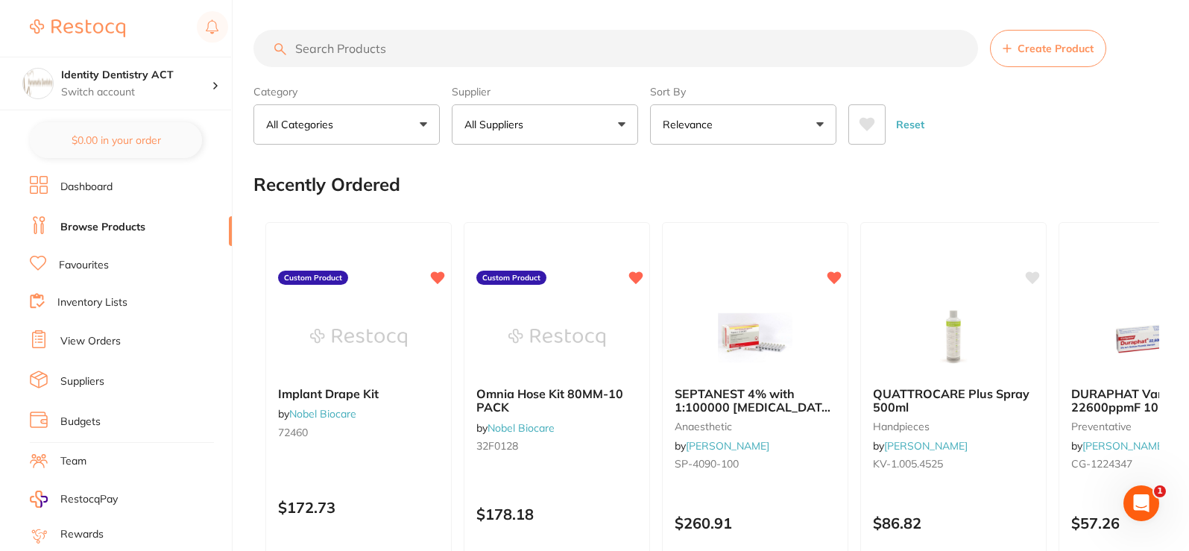
click at [372, 54] on input "search" at bounding box center [615, 48] width 725 height 37
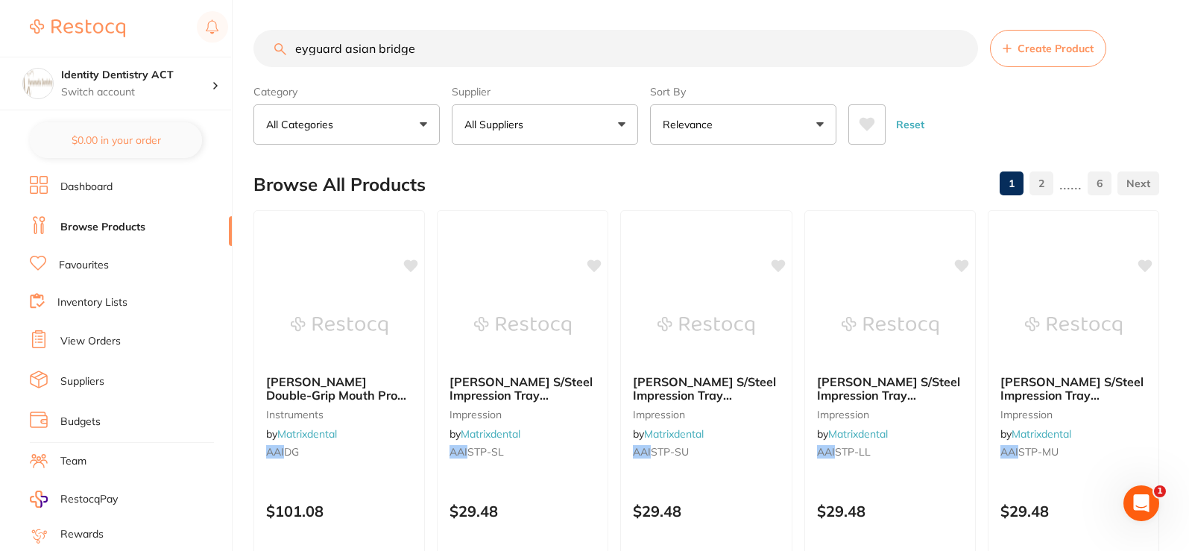
type input "eyguard asian bridge"
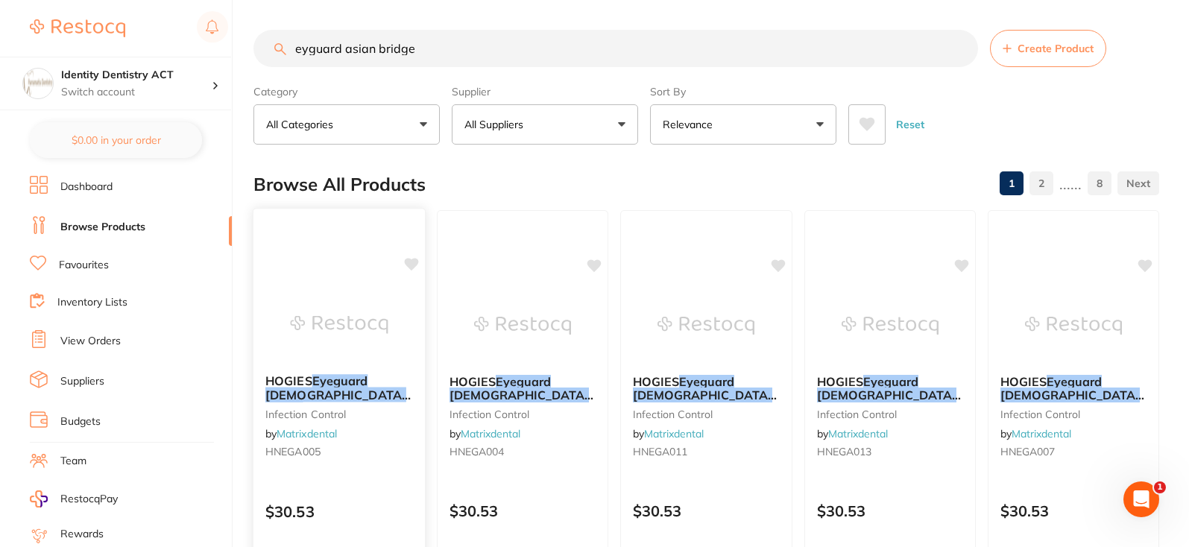
click at [380, 429] on div "HOGIES Eyeguard Asian Bridge Black Frame Clear Lens infection control by Matrix…" at bounding box center [338, 419] width 171 height 114
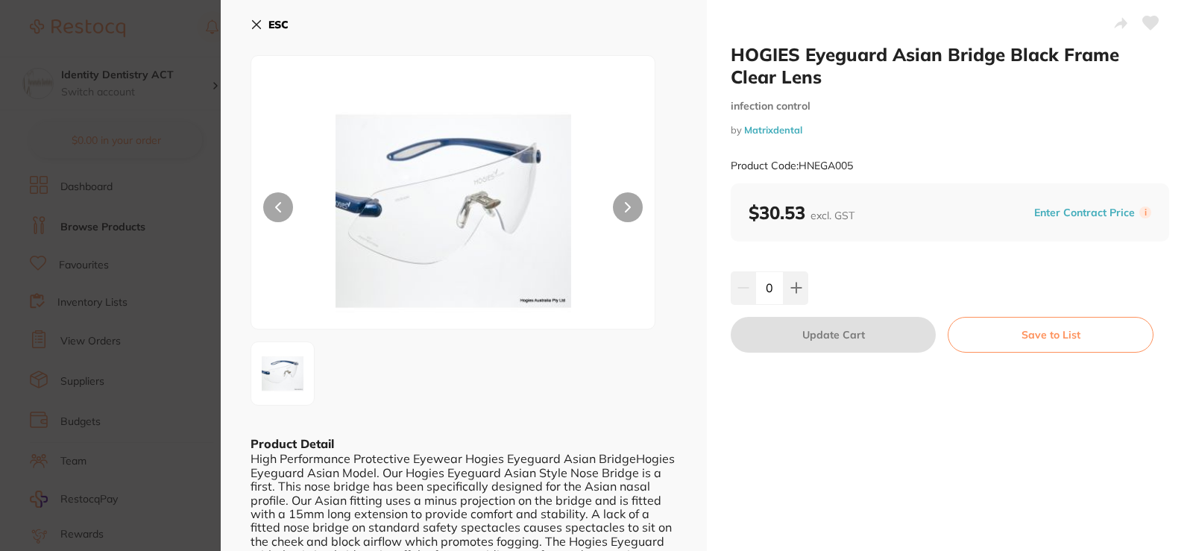
click at [625, 216] on button at bounding box center [628, 207] width 30 height 30
click at [253, 22] on icon at bounding box center [257, 25] width 8 height 8
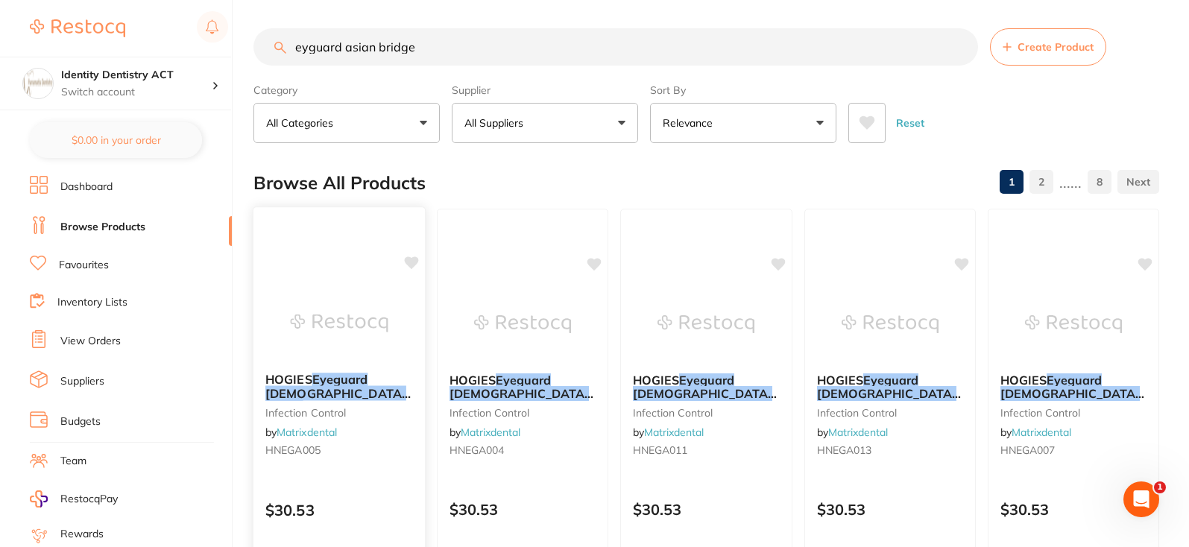
click at [391, 407] on small "infection control" at bounding box center [339, 412] width 148 height 12
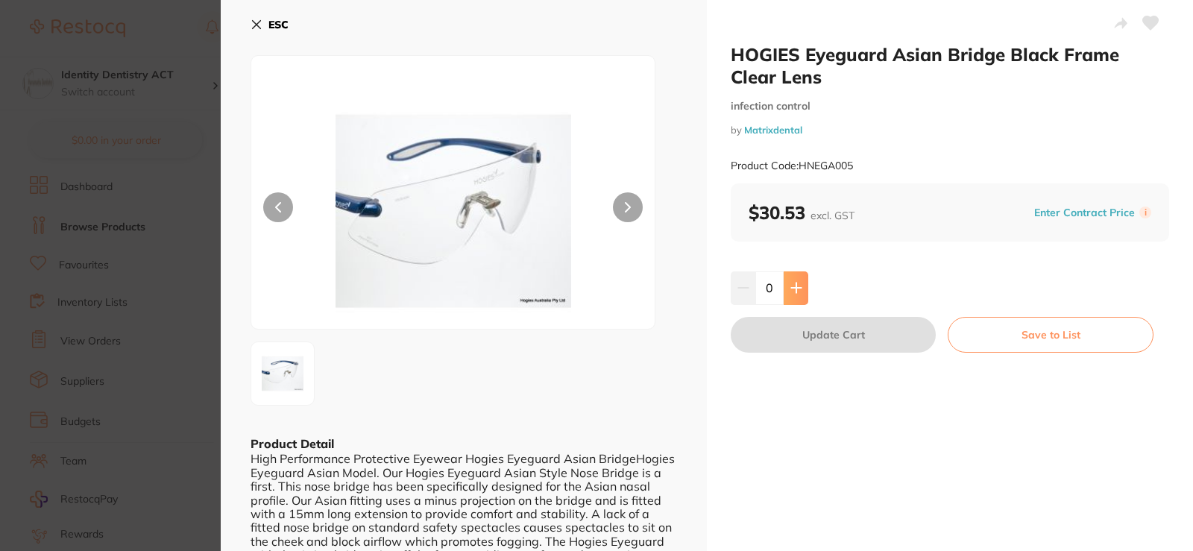
click at [798, 283] on icon at bounding box center [796, 288] width 12 height 12
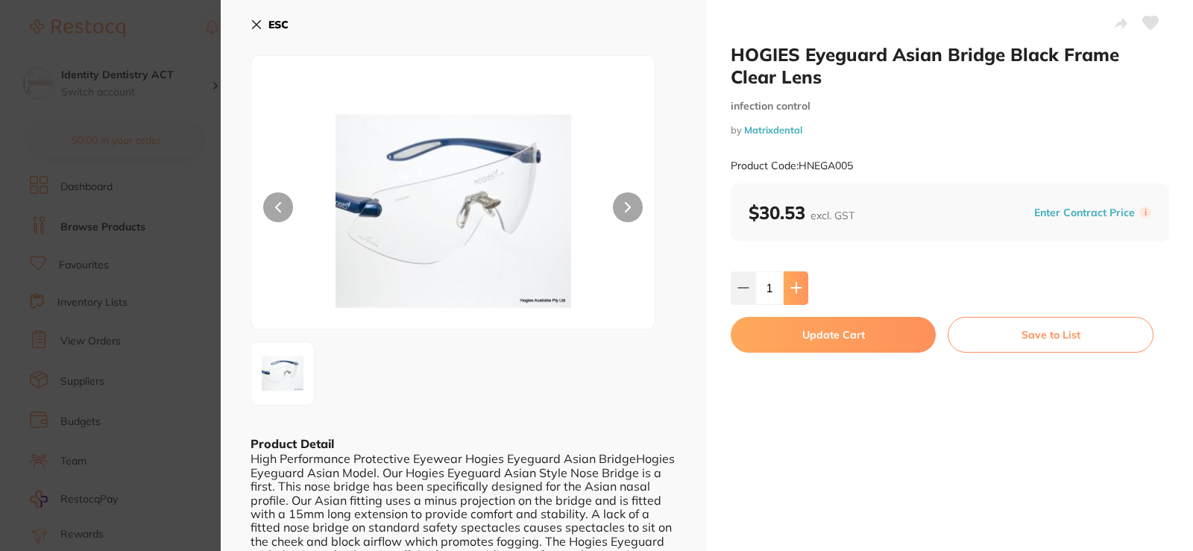
type input "1"
click at [804, 347] on button "Update Cart" at bounding box center [832, 335] width 205 height 36
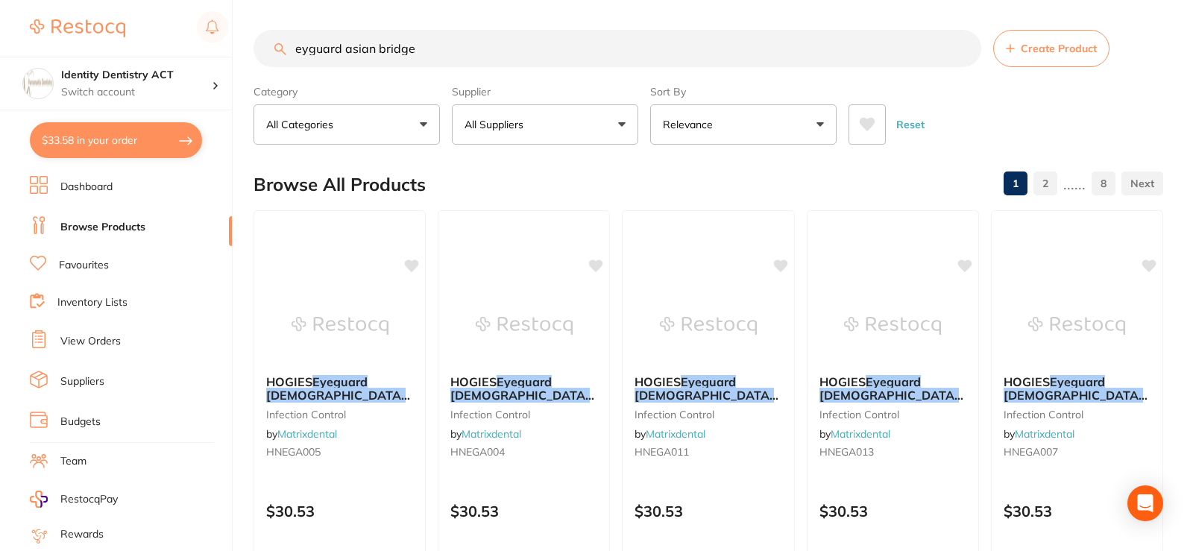
checkbox input "false"
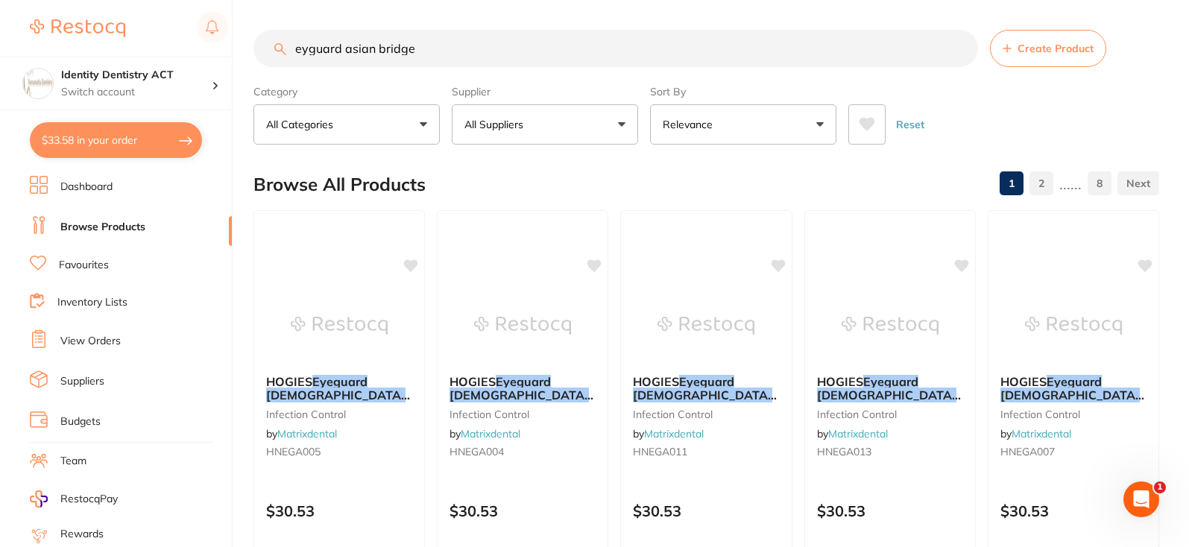
click at [98, 272] on link "Favourites" at bounding box center [84, 265] width 50 height 15
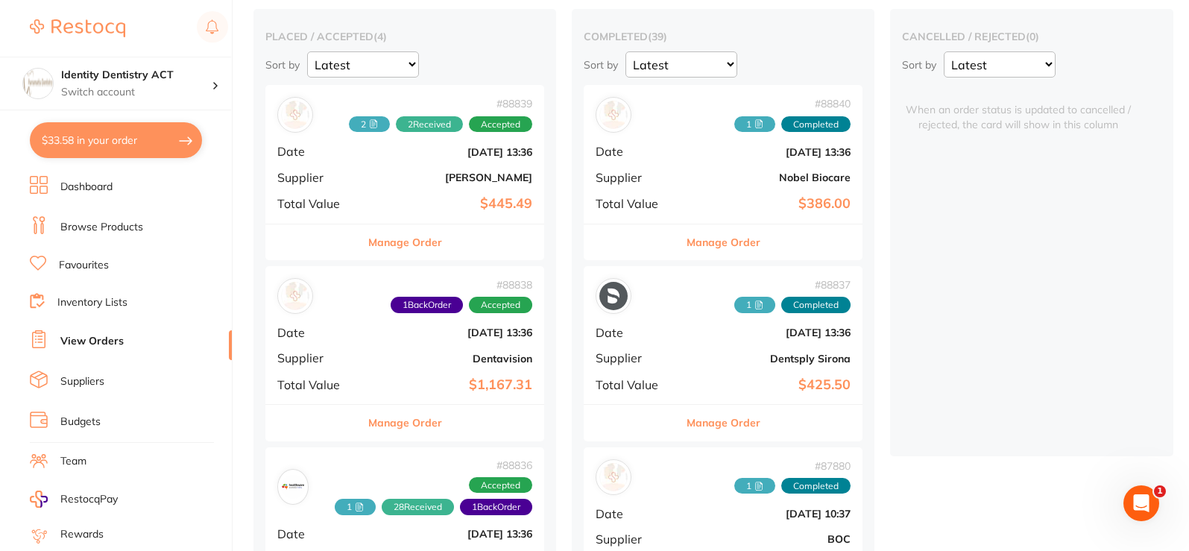
scroll to position [149, 0]
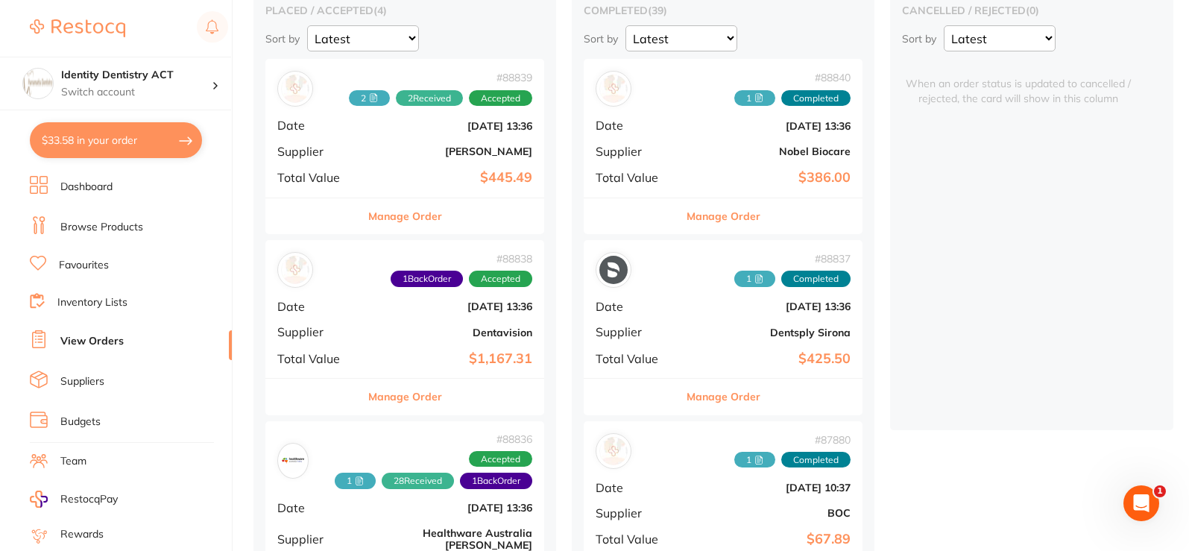
click at [446, 340] on div "# 88838 1 Back Order Accepted Date [DATE] 13:36 Supplier Dentavision Total Valu…" at bounding box center [404, 309] width 279 height 138
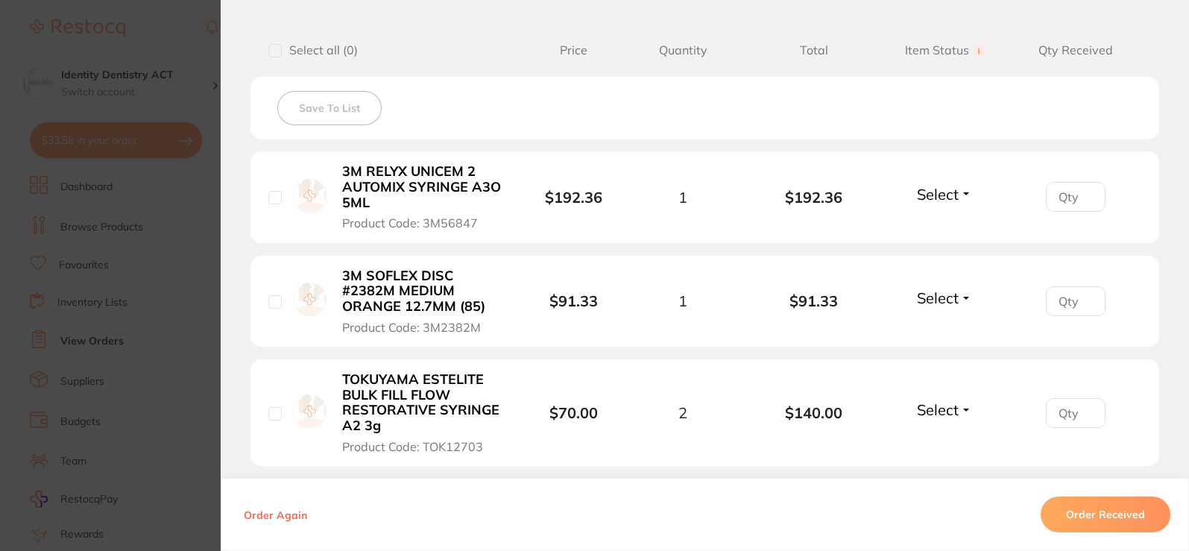
scroll to position [373, 0]
click at [962, 192] on button "Select" at bounding box center [944, 193] width 64 height 19
click at [942, 229] on span "Received" at bounding box center [945, 225] width 38 height 11
click at [944, 304] on span "Select" at bounding box center [938, 297] width 42 height 19
click at [948, 329] on span "Received" at bounding box center [945, 328] width 38 height 11
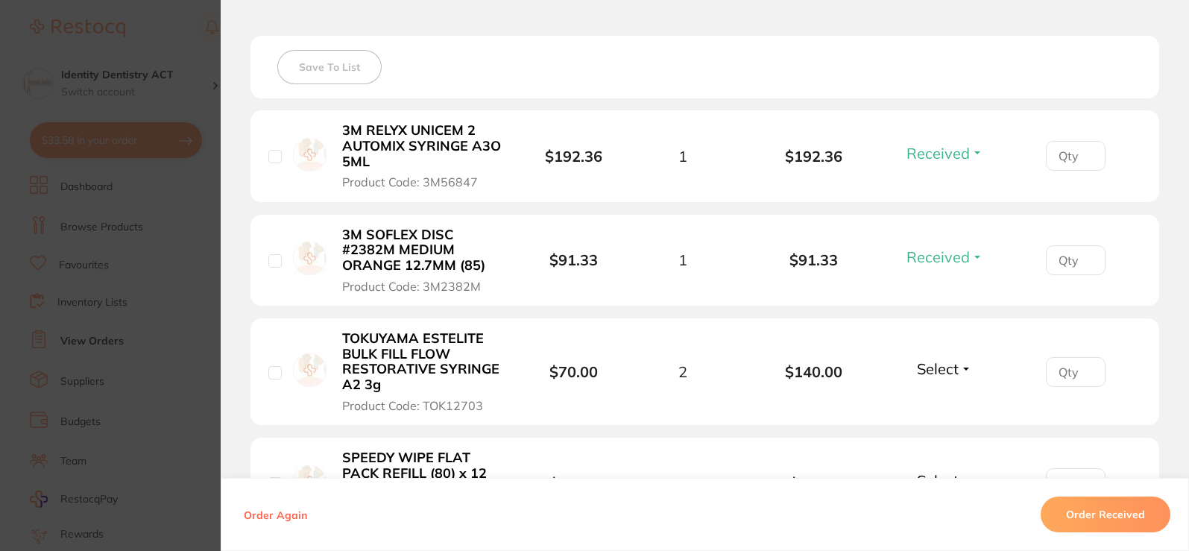
scroll to position [447, 0]
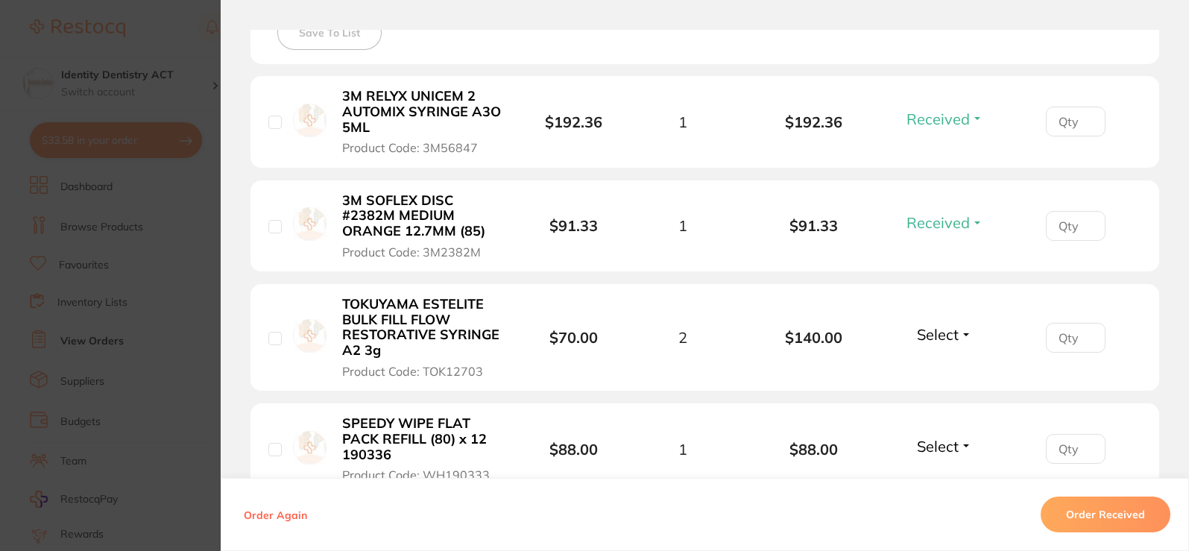
click at [948, 329] on span "Select" at bounding box center [938, 334] width 42 height 19
click at [941, 367] on span "Received" at bounding box center [945, 366] width 38 height 11
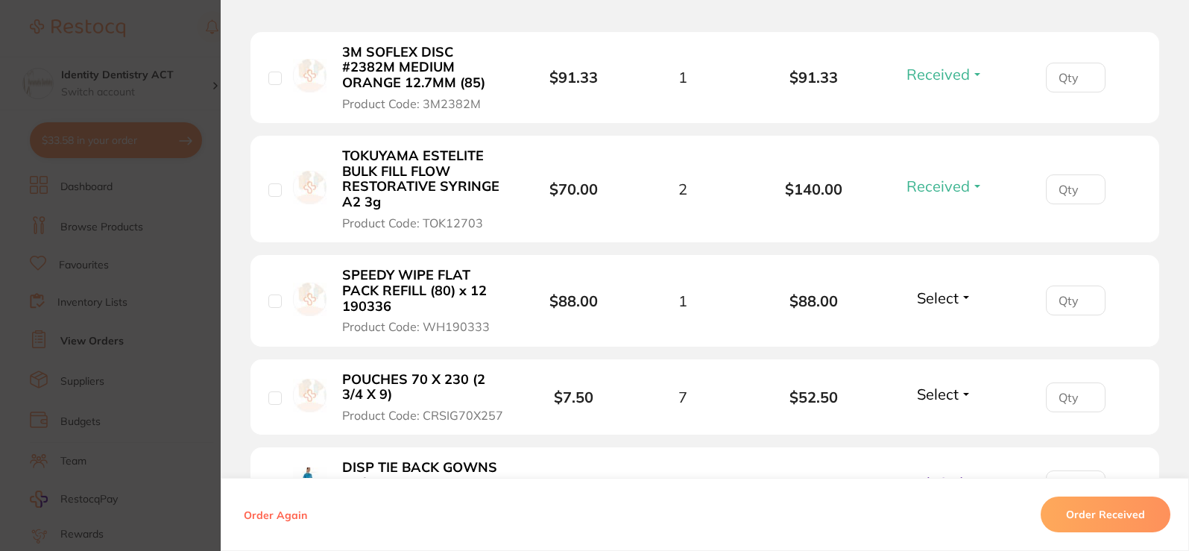
scroll to position [596, 0]
click at [938, 304] on span "Select" at bounding box center [938, 297] width 42 height 19
click at [939, 327] on span "Received" at bounding box center [945, 328] width 38 height 11
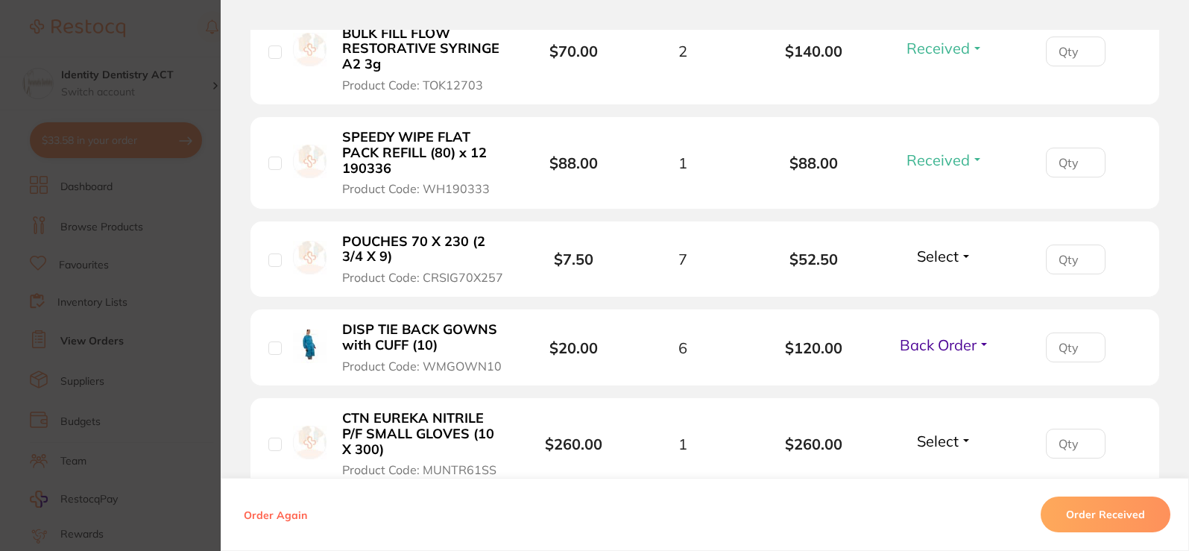
scroll to position [745, 0]
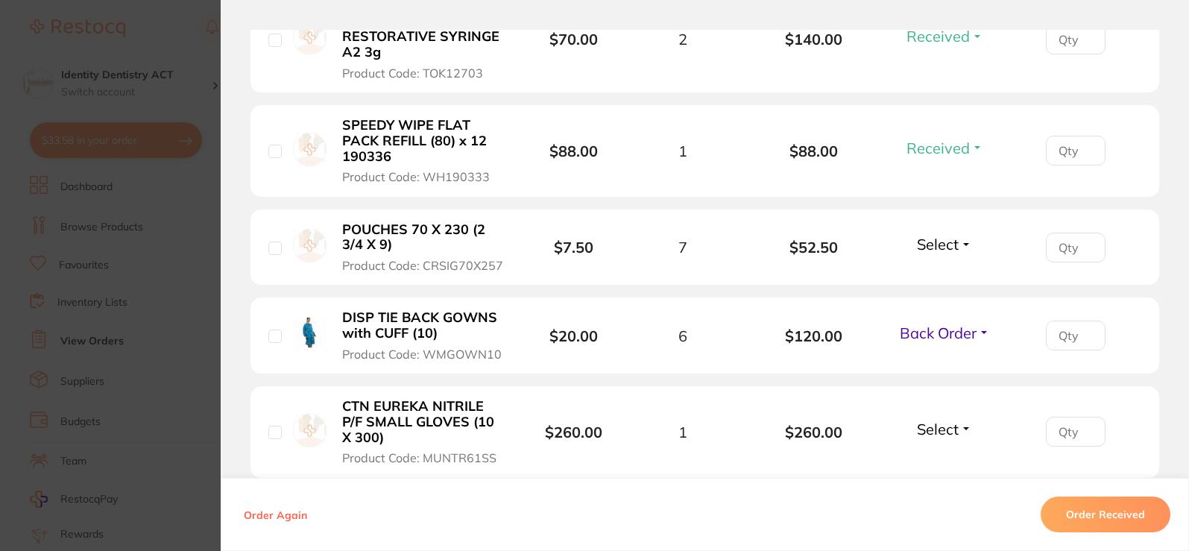
click at [931, 248] on span "Select" at bounding box center [938, 244] width 42 height 19
click at [935, 274] on span "Received" at bounding box center [945, 276] width 38 height 11
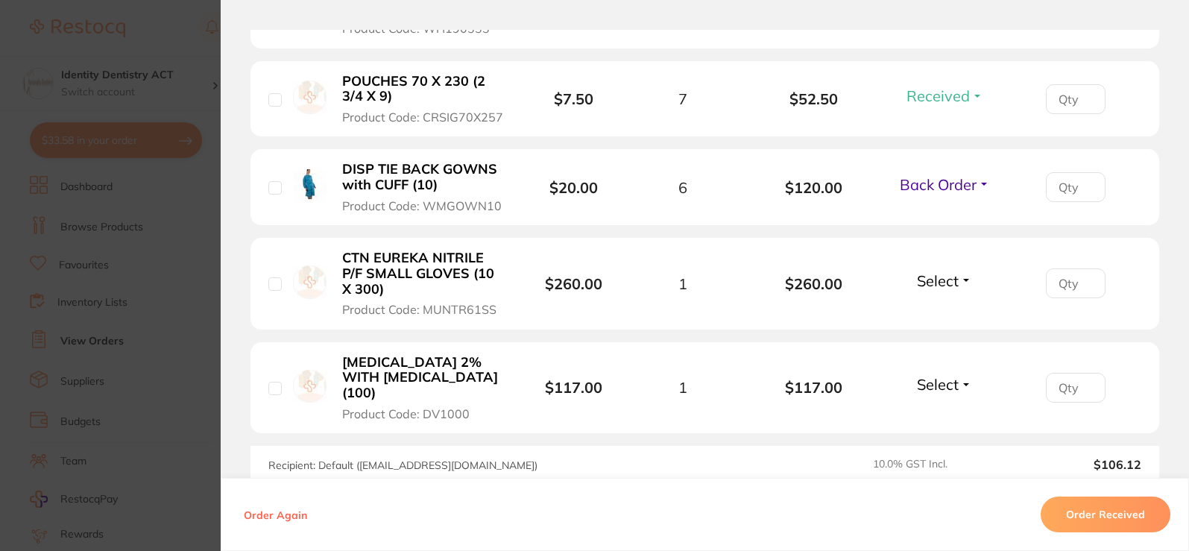
scroll to position [894, 0]
click at [935, 274] on span "Select" at bounding box center [938, 280] width 42 height 19
click at [932, 316] on span "Received" at bounding box center [945, 311] width 38 height 11
click at [947, 377] on span "Select" at bounding box center [938, 383] width 42 height 19
click at [947, 410] on span "Received" at bounding box center [945, 415] width 38 height 11
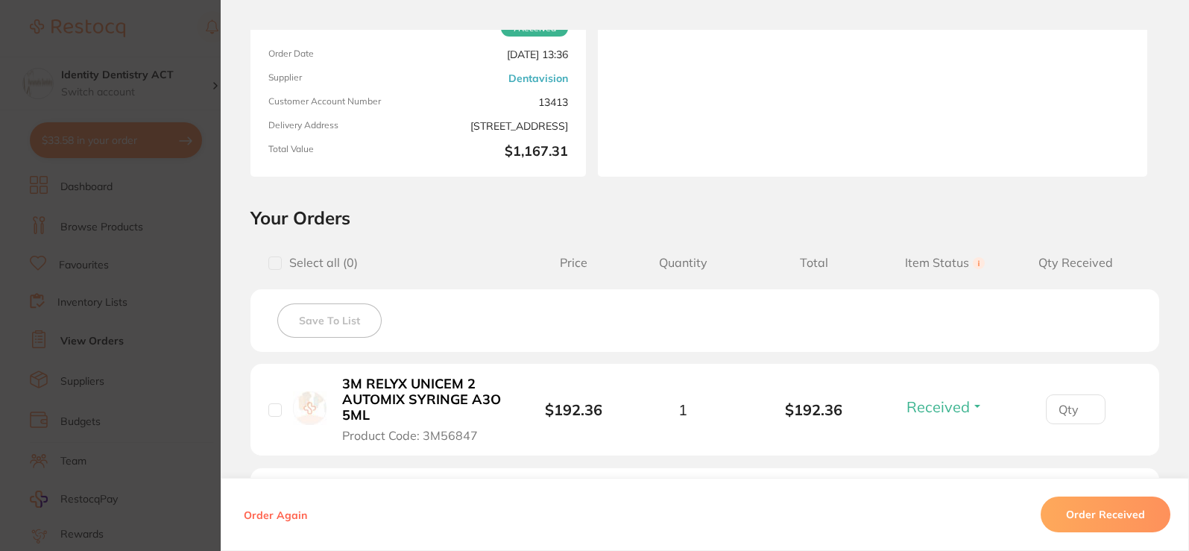
scroll to position [0, 0]
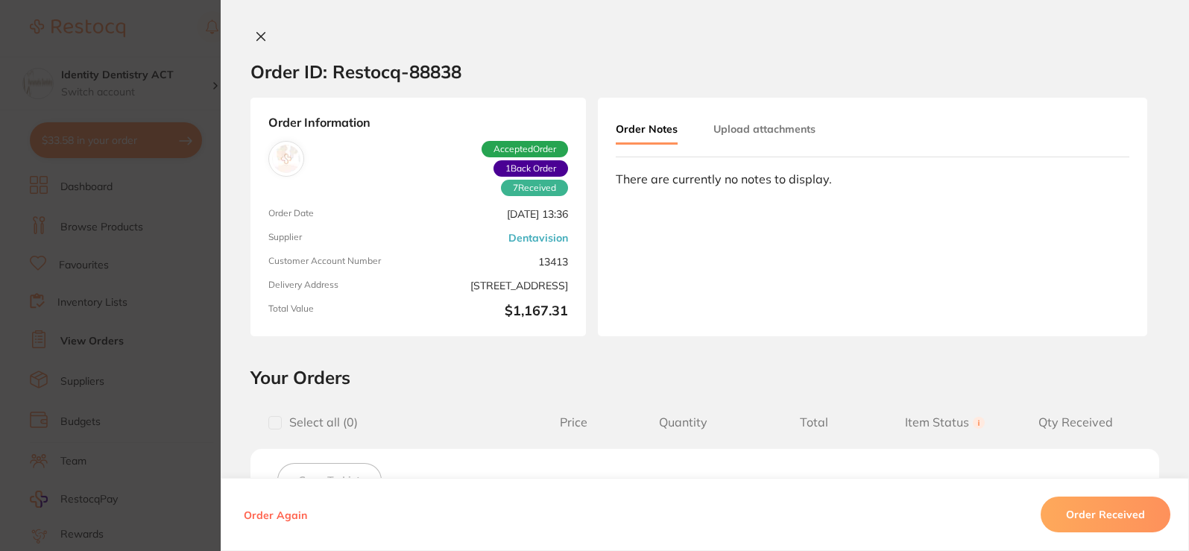
drag, startPoint x: 748, startPoint y: 119, endPoint x: 758, endPoint y: 128, distance: 13.2
click at [749, 119] on button "Upload attachments" at bounding box center [764, 129] width 102 height 27
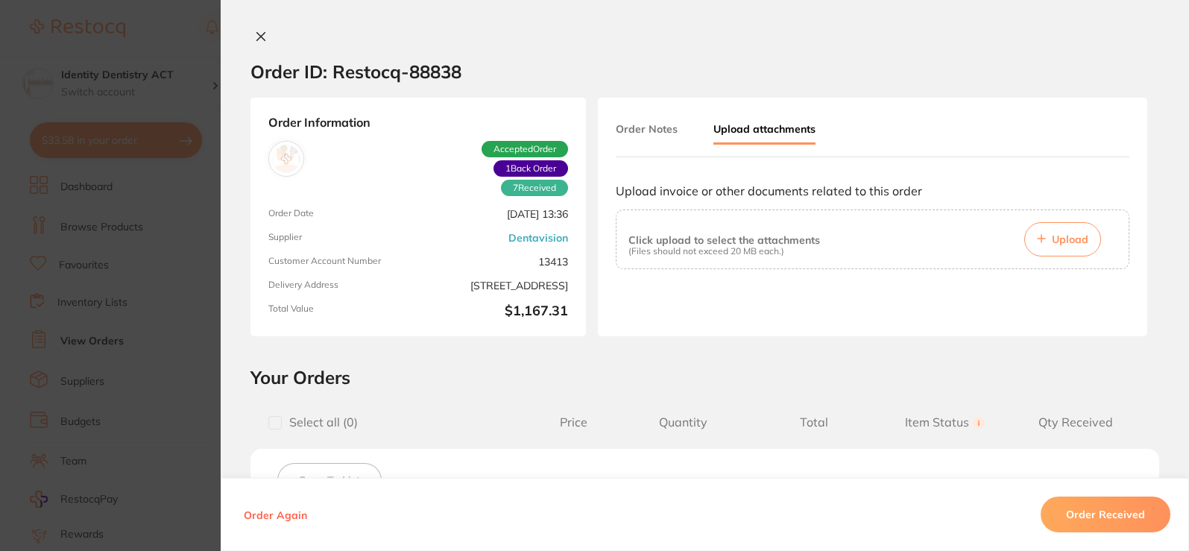
click at [1072, 244] on span "Upload" at bounding box center [1070, 239] width 37 height 13
click at [1052, 233] on span "Upload" at bounding box center [1070, 239] width 37 height 13
click at [1039, 239] on icon at bounding box center [1041, 238] width 7 height 7
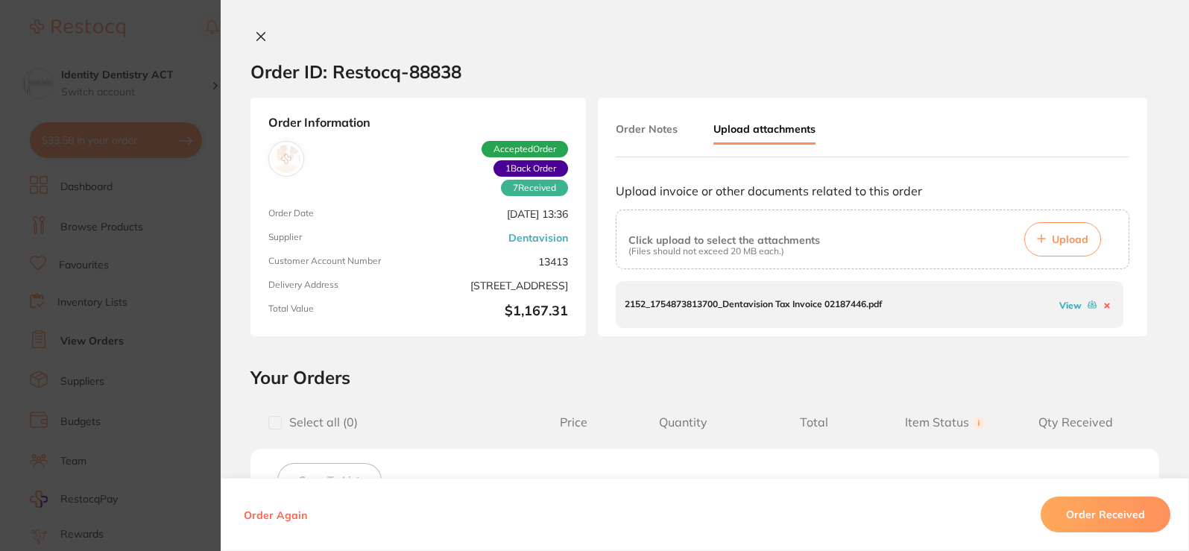
click at [257, 28] on div "Order ID: Restocq- 88838 Order Information 7 Received 1 Back Order Accepted Ord…" at bounding box center [705, 275] width 968 height 551
click at [260, 37] on icon at bounding box center [261, 37] width 12 height 12
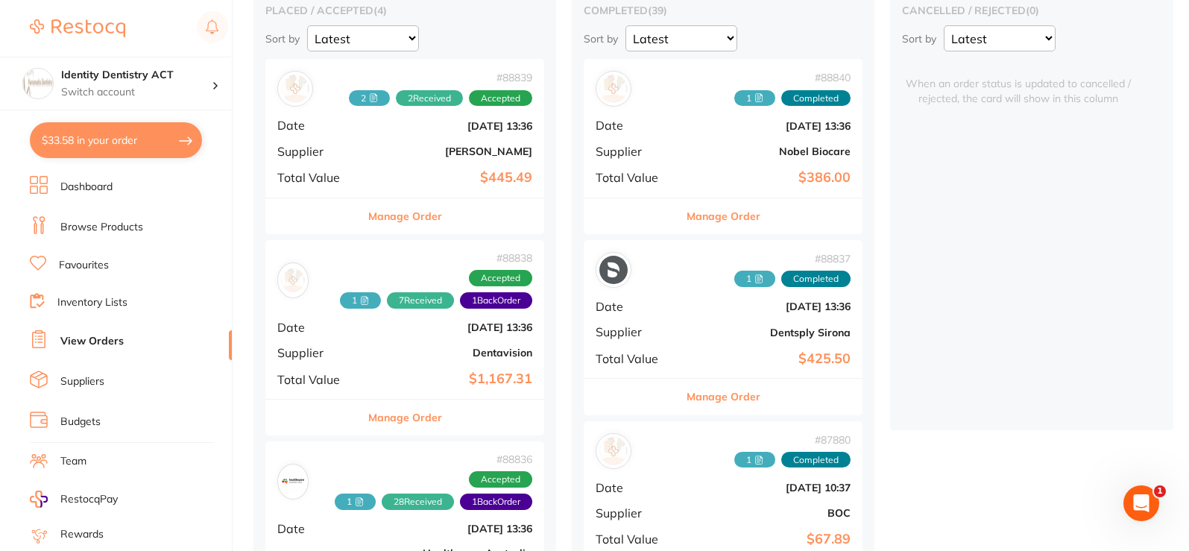
click at [97, 192] on link "Dashboard" at bounding box center [86, 187] width 52 height 15
